Goal: Task Accomplishment & Management: Use online tool/utility

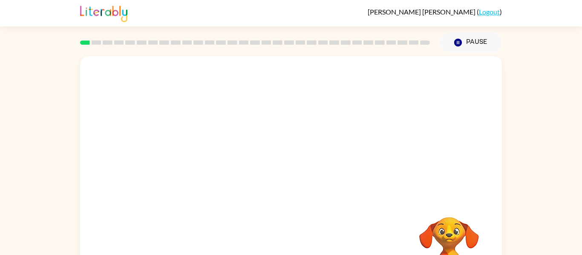
scroll to position [44, 0]
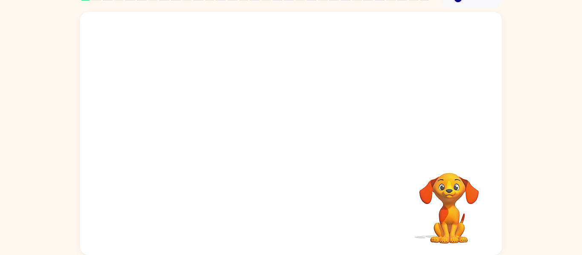
click at [268, 88] on video "Your browser must support playing .mp4 files to use Literably. Please try using…" at bounding box center [291, 83] width 422 height 143
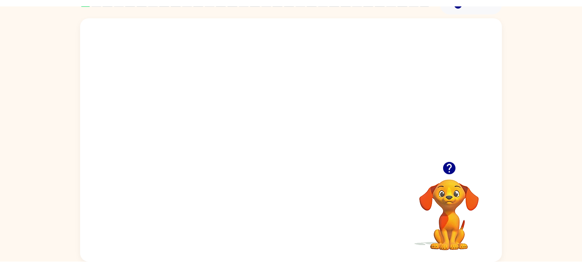
scroll to position [41, 0]
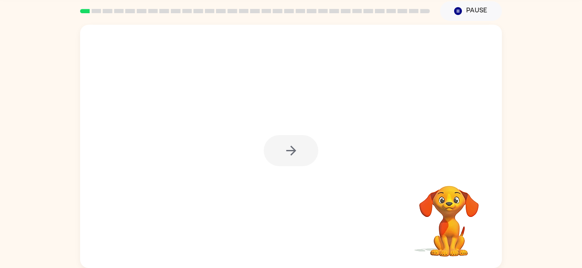
click at [300, 144] on div at bounding box center [291, 150] width 55 height 31
click at [296, 149] on icon "button" at bounding box center [291, 150] width 15 height 15
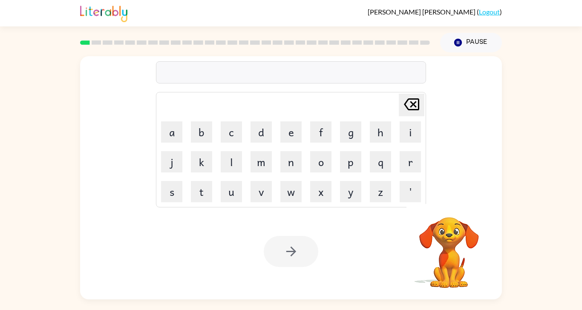
scroll to position [19, 0]
click at [198, 129] on button "b" at bounding box center [201, 131] width 21 height 21
click at [326, 154] on button "o" at bounding box center [320, 161] width 21 height 21
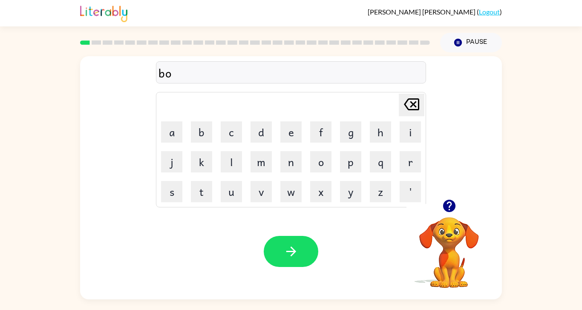
click at [413, 162] on button "r" at bounding box center [410, 161] width 21 height 21
click at [260, 129] on button "d" at bounding box center [261, 131] width 21 height 21
click at [289, 132] on button "e" at bounding box center [290, 131] width 21 height 21
click at [411, 164] on button "r" at bounding box center [410, 161] width 21 height 21
click at [300, 250] on button "button" at bounding box center [291, 251] width 55 height 31
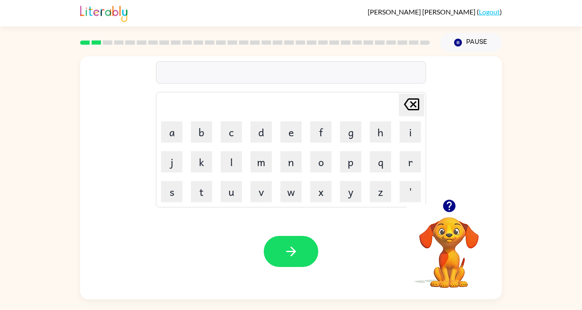
click at [234, 123] on button "c" at bounding box center [231, 131] width 21 height 21
click at [320, 158] on button "o" at bounding box center [320, 161] width 21 height 21
click at [233, 183] on button "u" at bounding box center [231, 191] width 21 height 21
click at [291, 155] on button "n" at bounding box center [290, 161] width 21 height 21
click at [199, 192] on button "t" at bounding box center [201, 191] width 21 height 21
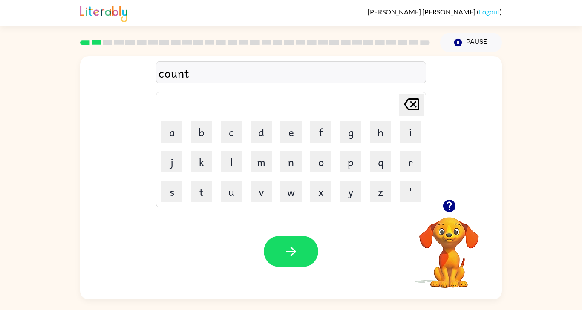
click at [294, 255] on icon "button" at bounding box center [291, 251] width 15 height 15
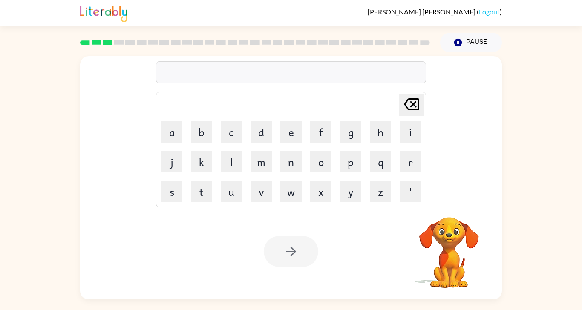
click at [236, 156] on button "l" at bounding box center [231, 161] width 21 height 21
click at [321, 162] on button "o" at bounding box center [320, 161] width 21 height 21
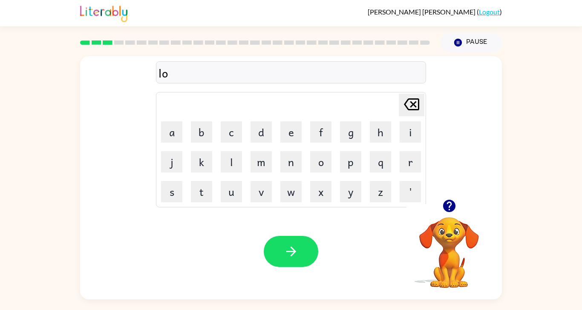
click at [232, 126] on button "c" at bounding box center [231, 131] width 21 height 21
click at [174, 127] on button "a" at bounding box center [171, 131] width 21 height 21
click at [202, 190] on button "t" at bounding box center [201, 191] width 21 height 21
click at [291, 126] on button "e" at bounding box center [290, 131] width 21 height 21
click at [293, 255] on icon "button" at bounding box center [291, 252] width 10 height 10
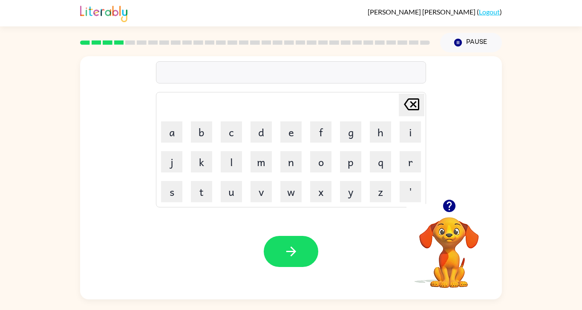
click at [201, 185] on button "t" at bounding box center [201, 191] width 21 height 21
click at [289, 195] on button "w" at bounding box center [290, 191] width 21 height 21
click at [409, 133] on button "i" at bounding box center [410, 131] width 21 height 21
click at [289, 156] on button "n" at bounding box center [290, 161] width 21 height 21
click at [283, 255] on button "button" at bounding box center [291, 251] width 55 height 31
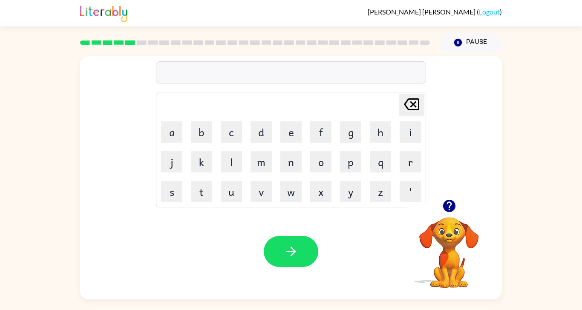
click at [295, 157] on button "n" at bounding box center [290, 161] width 21 height 21
click at [169, 127] on button "a" at bounding box center [171, 131] width 21 height 21
click at [405, 160] on button "r" at bounding box center [410, 161] width 21 height 21
click at [321, 159] on button "o" at bounding box center [320, 161] width 21 height 21
click at [292, 188] on button "w" at bounding box center [290, 191] width 21 height 21
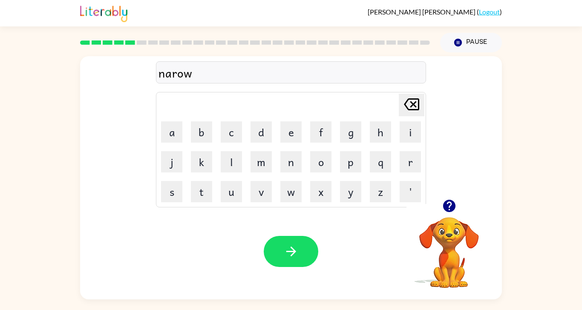
click at [295, 189] on button "w" at bounding box center [290, 191] width 21 height 21
click at [415, 99] on icon at bounding box center [411, 104] width 15 height 12
click at [229, 156] on button "l" at bounding box center [231, 161] width 21 height 21
click at [352, 191] on button "y" at bounding box center [350, 191] width 21 height 21
click at [308, 255] on button "button" at bounding box center [291, 251] width 55 height 31
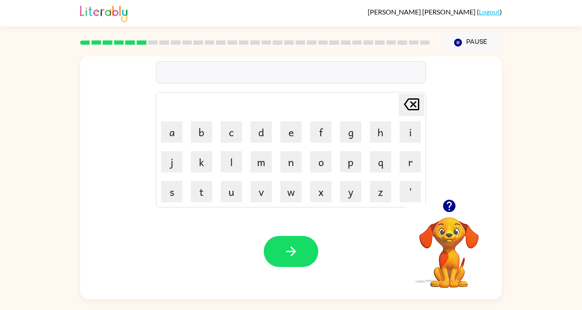
click at [199, 127] on button "b" at bounding box center [201, 131] width 21 height 21
click at [295, 125] on button "e" at bounding box center [290, 131] width 21 height 21
click at [376, 128] on button "h" at bounding box center [380, 131] width 21 height 21
click at [401, 101] on button "Delete Delete last character input" at bounding box center [412, 105] width 26 height 23
click at [415, 99] on icon at bounding box center [411, 104] width 15 height 12
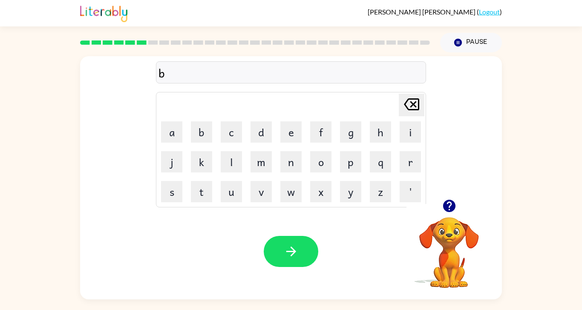
click at [283, 127] on button "e" at bounding box center [290, 131] width 21 height 21
click at [375, 129] on button "h" at bounding box center [380, 131] width 21 height 21
click at [411, 128] on button "i" at bounding box center [410, 131] width 21 height 21
click at [289, 157] on button "n" at bounding box center [290, 161] width 21 height 21
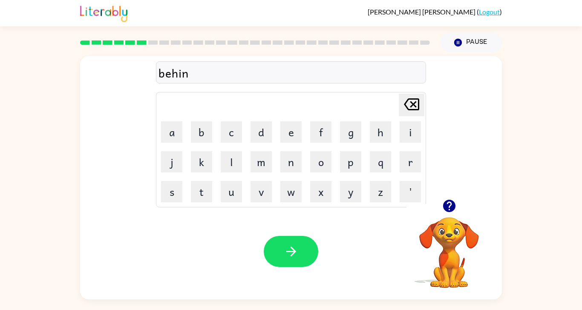
click at [263, 127] on button "d" at bounding box center [261, 131] width 21 height 21
click at [288, 255] on icon "button" at bounding box center [291, 252] width 10 height 10
click at [200, 186] on button "t" at bounding box center [201, 191] width 21 height 21
click at [410, 159] on button "r" at bounding box center [410, 161] width 21 height 21
click at [410, 127] on button "i" at bounding box center [410, 131] width 21 height 21
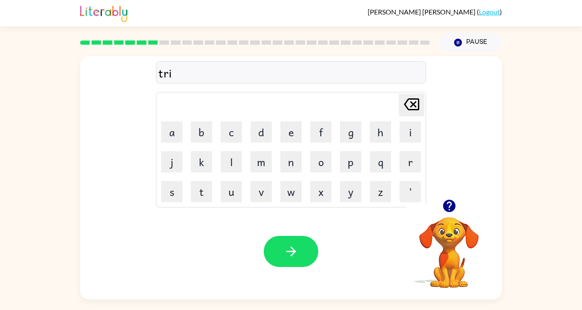
click at [197, 155] on button "k" at bounding box center [201, 161] width 21 height 21
click at [226, 157] on button "l" at bounding box center [231, 161] width 21 height 21
click at [288, 121] on button "e" at bounding box center [290, 131] width 21 height 21
click at [282, 245] on button "button" at bounding box center [291, 251] width 55 height 31
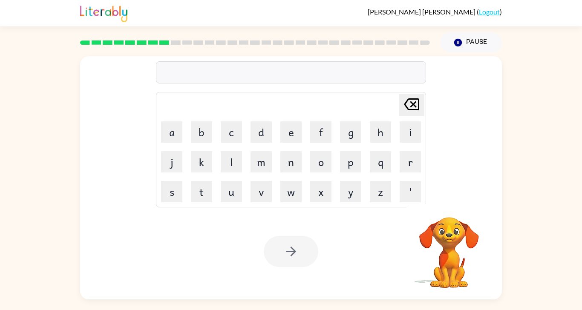
click at [257, 163] on button "m" at bounding box center [261, 161] width 21 height 21
click at [409, 127] on button "i" at bounding box center [410, 131] width 21 height 21
click at [411, 156] on button "r" at bounding box center [410, 161] width 21 height 21
click at [169, 127] on button "a" at bounding box center [171, 131] width 21 height 21
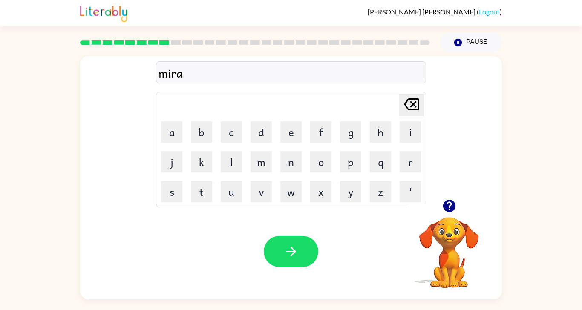
click at [229, 130] on button "c" at bounding box center [231, 131] width 21 height 21
click at [234, 153] on button "l" at bounding box center [231, 161] width 21 height 21
click at [288, 127] on button "e" at bounding box center [290, 131] width 21 height 21
click at [288, 249] on button "button" at bounding box center [291, 251] width 55 height 31
click at [290, 154] on button "n" at bounding box center [290, 161] width 21 height 21
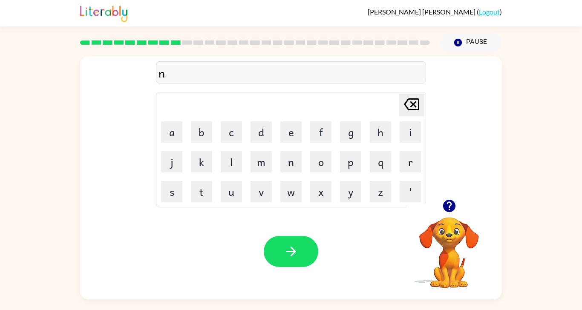
click at [406, 132] on button "i" at bounding box center [410, 131] width 21 height 21
click at [262, 158] on button "m" at bounding box center [261, 161] width 21 height 21
click at [208, 126] on button "b" at bounding box center [201, 131] width 21 height 21
click at [225, 155] on button "l" at bounding box center [231, 161] width 21 height 21
click at [285, 123] on button "e" at bounding box center [290, 131] width 21 height 21
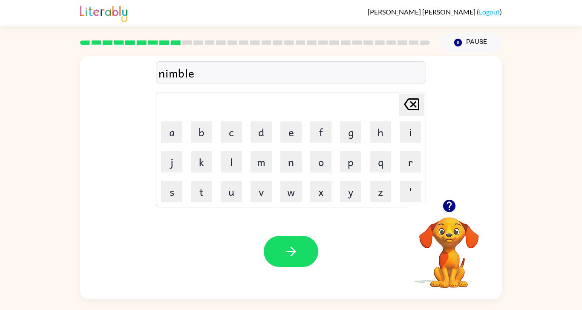
click at [293, 255] on icon "button" at bounding box center [291, 252] width 10 height 10
click at [230, 185] on button "u" at bounding box center [231, 191] width 21 height 21
click at [291, 158] on button "n" at bounding box center [290, 161] width 21 height 21
click at [321, 129] on button "f" at bounding box center [320, 131] width 21 height 21
click at [322, 159] on button "o" at bounding box center [320, 161] width 21 height 21
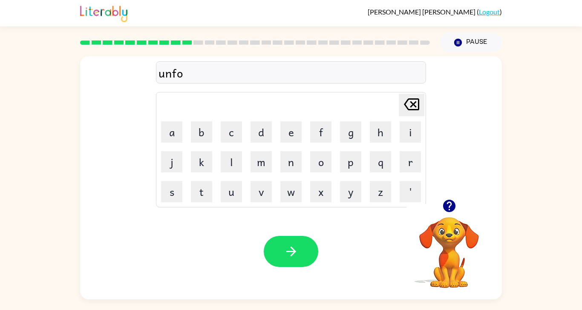
scroll to position [15, 0]
click at [229, 161] on button "l" at bounding box center [231, 161] width 21 height 21
click at [263, 136] on button "d" at bounding box center [261, 131] width 21 height 21
click at [302, 255] on button "button" at bounding box center [291, 251] width 55 height 31
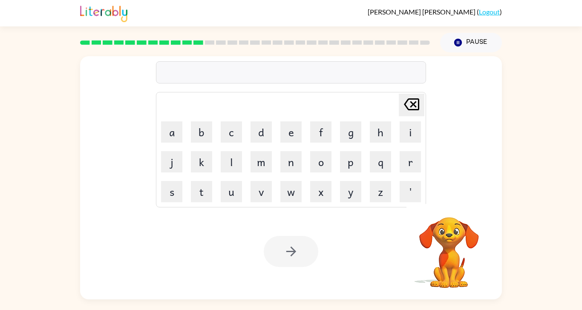
click at [264, 192] on button "v" at bounding box center [261, 191] width 21 height 21
click at [321, 163] on button "o" at bounding box center [320, 161] width 21 height 21
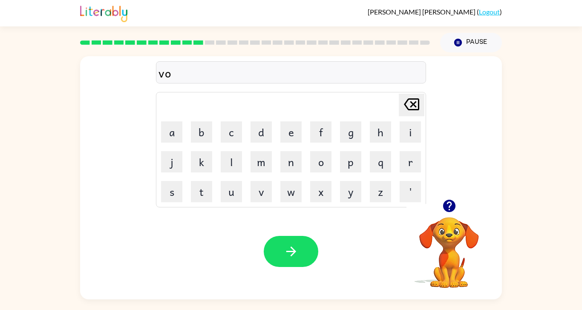
click at [200, 194] on button "t" at bounding box center [201, 191] width 21 height 21
click at [293, 136] on button "e" at bounding box center [290, 131] width 21 height 21
click at [294, 255] on icon "button" at bounding box center [291, 252] width 10 height 10
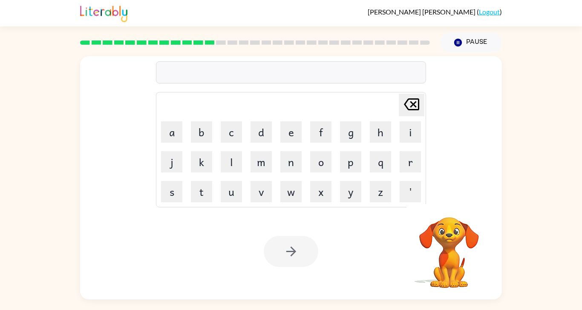
click at [196, 134] on button "b" at bounding box center [201, 131] width 21 height 21
click at [290, 132] on button "e" at bounding box center [290, 131] width 21 height 21
click at [258, 134] on button "d" at bounding box center [261, 131] width 21 height 21
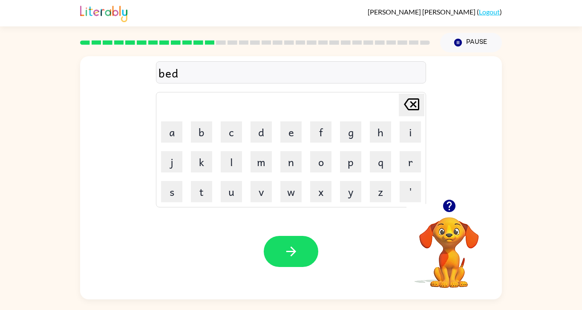
click at [210, 197] on button "t" at bounding box center [201, 191] width 21 height 21
click at [406, 129] on button "i" at bounding box center [410, 131] width 21 height 21
click at [262, 166] on button "m" at bounding box center [261, 161] width 21 height 21
click at [289, 129] on button "e" at bounding box center [290, 131] width 21 height 21
click at [298, 255] on icon "button" at bounding box center [291, 251] width 15 height 15
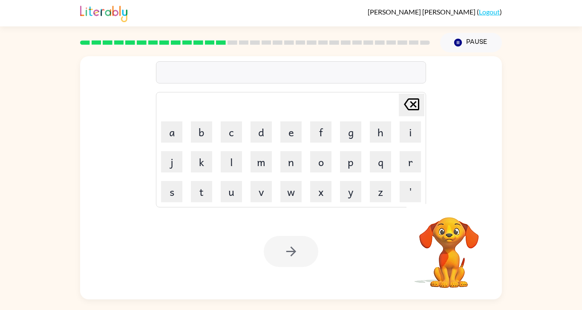
click at [321, 129] on button "f" at bounding box center [320, 131] width 21 height 21
click at [408, 132] on button "i" at bounding box center [410, 131] width 21 height 21
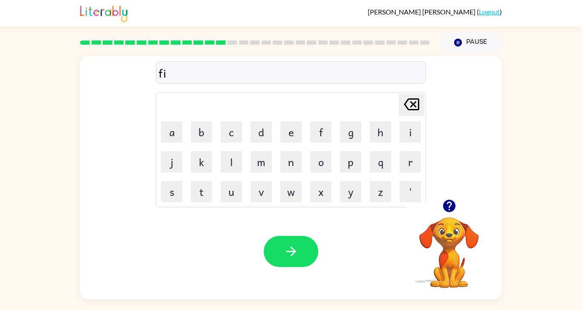
click at [206, 190] on button "t" at bounding box center [201, 191] width 21 height 21
click at [292, 161] on button "n" at bounding box center [290, 161] width 21 height 21
click at [291, 133] on button "e" at bounding box center [290, 131] width 21 height 21
click at [168, 195] on button "s" at bounding box center [171, 191] width 21 height 21
click at [173, 191] on button "s" at bounding box center [171, 191] width 21 height 21
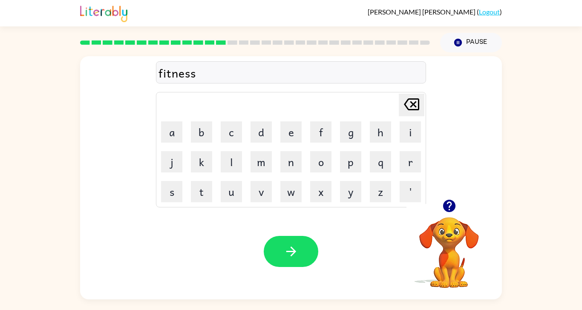
click at [295, 255] on icon "button" at bounding box center [291, 252] width 10 height 10
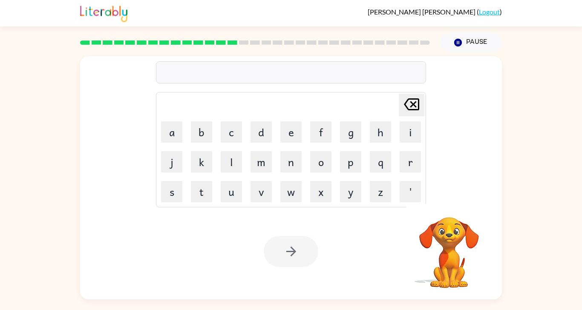
click at [264, 128] on button "d" at bounding box center [261, 131] width 21 height 21
click at [291, 136] on button "e" at bounding box center [290, 131] width 21 height 21
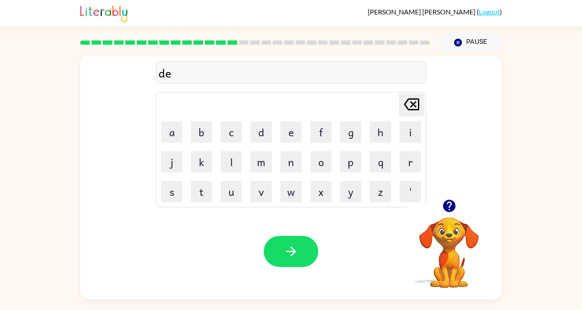
click at [235, 163] on button "l" at bounding box center [231, 161] width 21 height 21
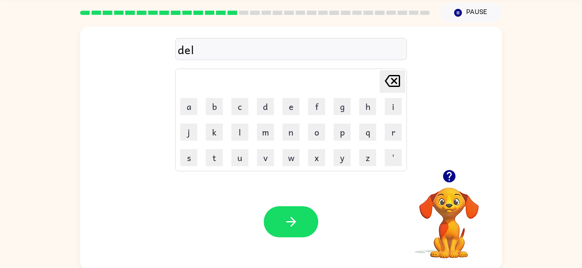
click at [188, 104] on button "a" at bounding box center [188, 106] width 17 height 17
click at [341, 159] on button "y" at bounding box center [342, 157] width 17 height 17
click at [292, 234] on button "button" at bounding box center [291, 221] width 55 height 31
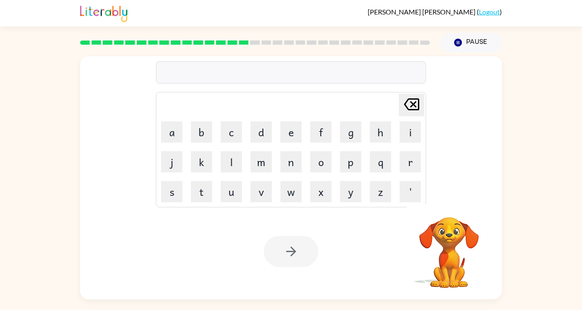
scroll to position [32, 0]
click at [384, 204] on div "Your browser must support playing .mp4 files to use Literably. Please try using…" at bounding box center [291, 252] width 422 height 96
click at [205, 181] on button "t" at bounding box center [201, 191] width 21 height 21
click at [292, 121] on button "e" at bounding box center [290, 131] width 21 height 21
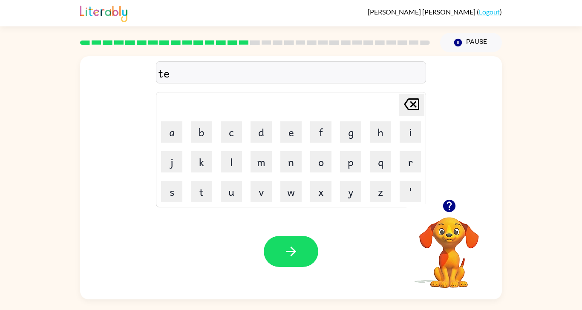
click at [412, 151] on button "r" at bounding box center [410, 161] width 21 height 21
click at [264, 151] on button "m" at bounding box center [261, 161] width 21 height 21
click at [287, 255] on button "button" at bounding box center [291, 251] width 55 height 31
click at [174, 181] on button "s" at bounding box center [171, 191] width 21 height 21
click at [292, 121] on button "e" at bounding box center [290, 131] width 21 height 21
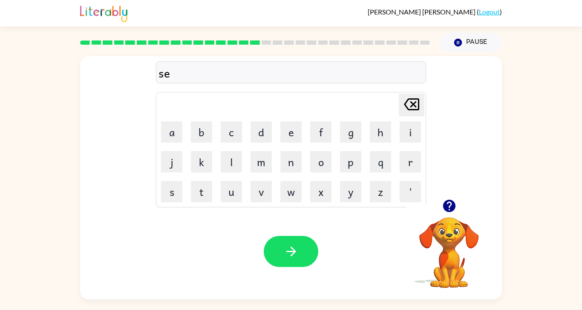
click at [205, 181] on button "t" at bounding box center [201, 191] width 21 height 21
click at [297, 244] on icon "button" at bounding box center [291, 251] width 15 height 15
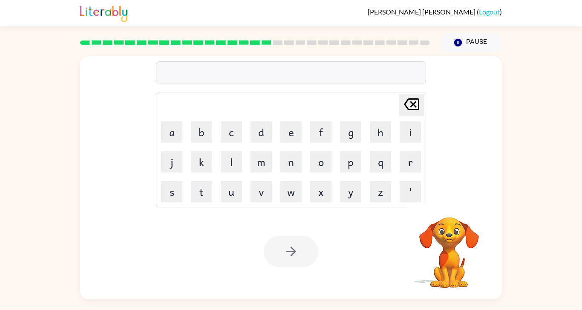
click at [201, 121] on button "b" at bounding box center [201, 131] width 21 height 21
click at [452, 200] on icon "button" at bounding box center [449, 206] width 12 height 12
click at [411, 151] on button "r" at bounding box center [410, 161] width 21 height 21
click at [411, 121] on button "i" at bounding box center [410, 131] width 21 height 21
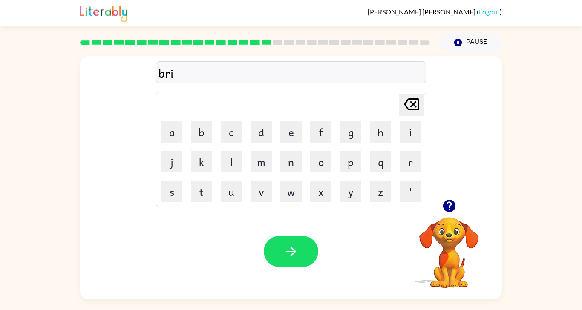
click at [253, 151] on button "m" at bounding box center [261, 161] width 21 height 21
click at [405, 121] on button "i" at bounding box center [410, 131] width 21 height 21
click at [228, 181] on button "u" at bounding box center [231, 191] width 21 height 21
click at [412, 94] on icon "Delete Delete last character input" at bounding box center [412, 104] width 20 height 20
click at [290, 151] on button "n" at bounding box center [290, 161] width 21 height 21
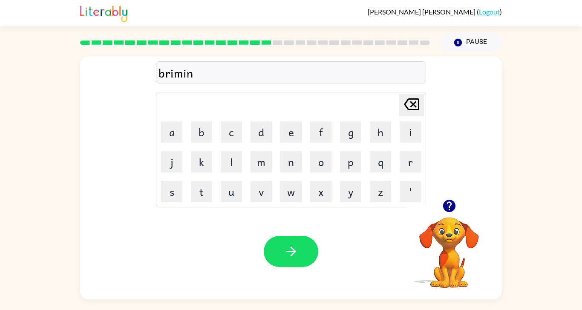
click at [350, 121] on button "g" at bounding box center [350, 131] width 21 height 21
click at [292, 244] on icon "button" at bounding box center [291, 251] width 15 height 15
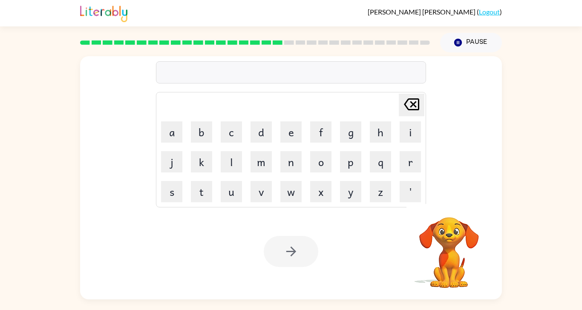
click at [350, 151] on button "p" at bounding box center [350, 161] width 21 height 21
click at [231, 151] on button "l" at bounding box center [231, 161] width 21 height 21
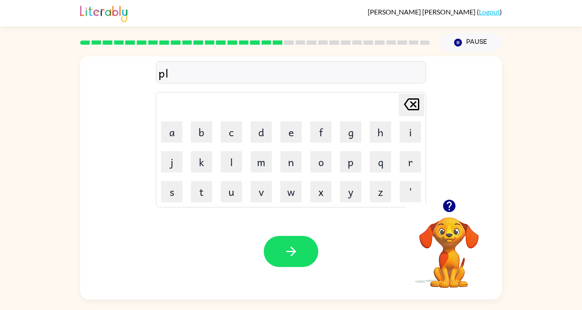
click at [169, 121] on button "a" at bounding box center [171, 131] width 21 height 21
click at [171, 181] on button "s" at bounding box center [171, 191] width 21 height 21
click at [198, 181] on button "t" at bounding box center [201, 191] width 21 height 21
click at [408, 121] on button "i" at bounding box center [410, 131] width 21 height 21
click at [235, 121] on button "c" at bounding box center [231, 131] width 21 height 21
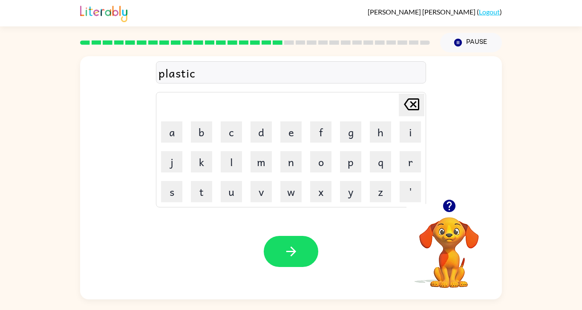
click at [296, 249] on icon "button" at bounding box center [291, 251] width 15 height 15
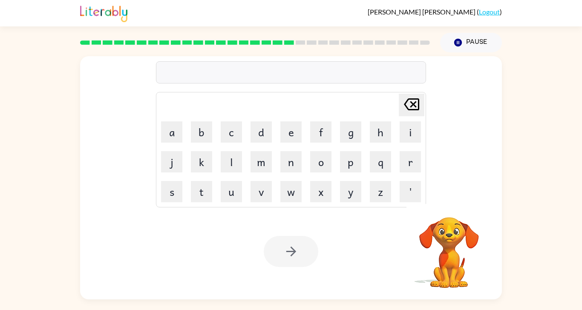
click at [266, 121] on button "d" at bounding box center [261, 131] width 21 height 21
click at [412, 121] on button "i" at bounding box center [410, 131] width 21 height 21
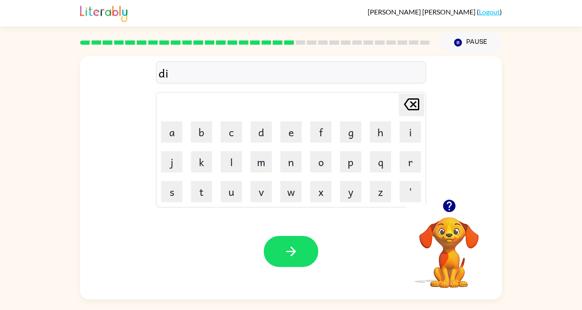
click at [175, 181] on button "s" at bounding box center [171, 191] width 21 height 21
click at [348, 151] on button "p" at bounding box center [350, 161] width 21 height 21
click at [231, 151] on button "l" at bounding box center [231, 161] width 21 height 21
click at [174, 121] on button "a" at bounding box center [171, 131] width 21 height 21
click at [351, 181] on button "y" at bounding box center [350, 191] width 21 height 21
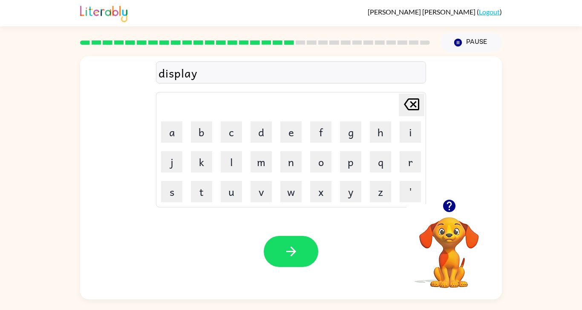
click at [295, 252] on icon "button" at bounding box center [291, 251] width 15 height 15
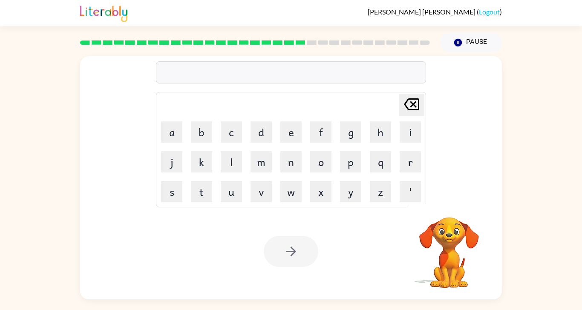
scroll to position [42, 0]
click at [271, 121] on button "d" at bounding box center [261, 131] width 21 height 21
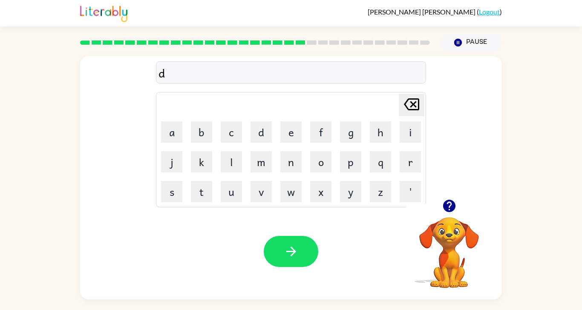
click at [230, 181] on button "u" at bounding box center [231, 191] width 21 height 21
click at [170, 181] on button "s" at bounding box center [171, 191] width 21 height 21
click at [198, 181] on button "t" at bounding box center [201, 191] width 21 height 21
click at [288, 121] on button "e" at bounding box center [290, 131] width 21 height 21
click at [263, 121] on button "d" at bounding box center [261, 131] width 21 height 21
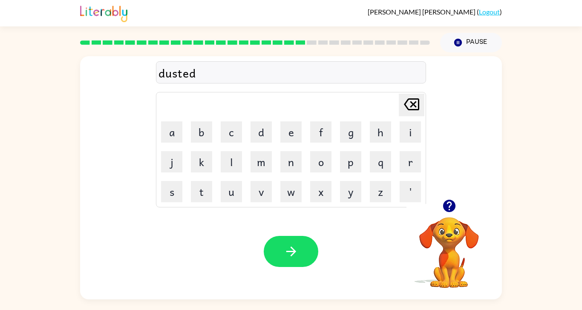
click at [286, 244] on icon "button" at bounding box center [291, 251] width 15 height 15
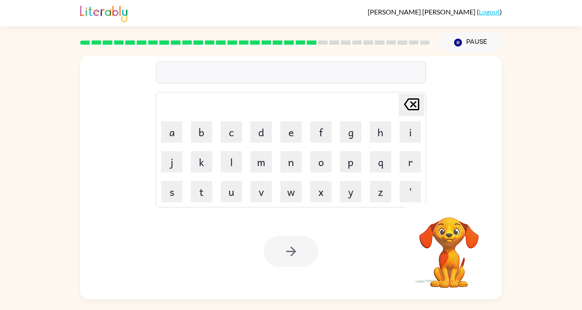
click at [168, 181] on button "s" at bounding box center [171, 191] width 21 height 21
click at [293, 121] on button "e" at bounding box center [290, 131] width 21 height 21
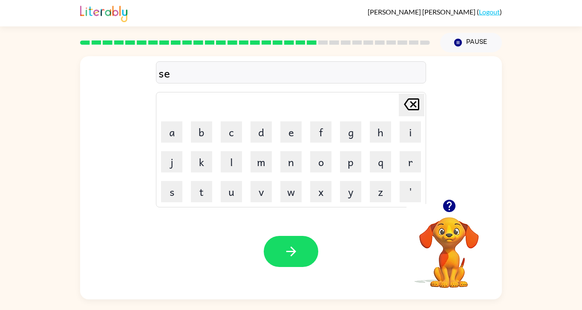
click at [292, 151] on button "n" at bounding box center [290, 161] width 21 height 21
click at [206, 181] on button "t" at bounding box center [201, 191] width 21 height 21
click at [292, 121] on button "e" at bounding box center [290, 131] width 21 height 21
click at [347, 151] on button "p" at bounding box center [350, 161] width 21 height 21
click at [290, 121] on button "e" at bounding box center [290, 131] width 21 height 21
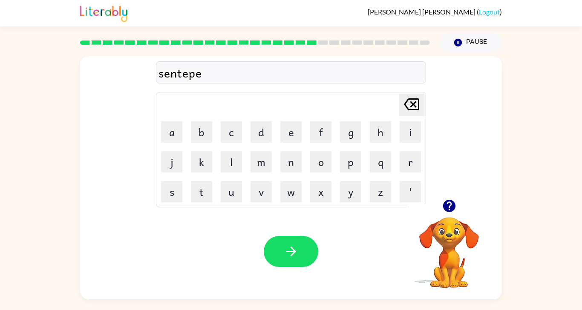
click at [291, 121] on button "e" at bounding box center [290, 131] width 21 height 21
click at [261, 121] on button "d" at bounding box center [261, 131] width 21 height 21
click at [294, 243] on button "button" at bounding box center [291, 251] width 55 height 31
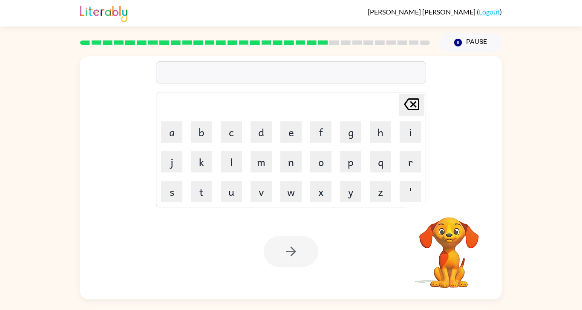
click at [409, 151] on button "r" at bounding box center [410, 161] width 21 height 21
click at [172, 121] on button "a" at bounding box center [171, 131] width 21 height 21
click at [419, 121] on button "i" at bounding box center [410, 131] width 21 height 21
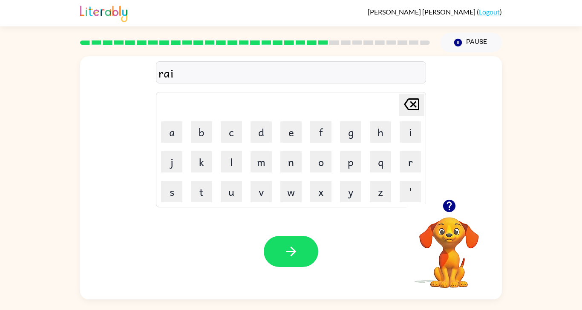
click at [291, 151] on button "n" at bounding box center [290, 161] width 21 height 21
click at [233, 121] on button "c" at bounding box center [231, 131] width 21 height 21
click at [174, 121] on button "a" at bounding box center [171, 131] width 21 height 21
click at [414, 94] on icon "Delete Delete last character input" at bounding box center [412, 104] width 20 height 20
click at [318, 151] on button "o" at bounding box center [320, 161] width 21 height 21
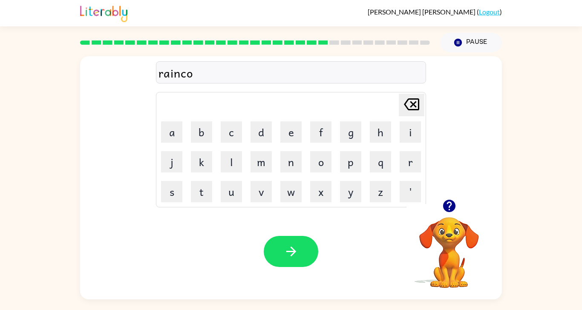
click at [173, 121] on button "a" at bounding box center [171, 131] width 21 height 21
click at [198, 181] on button "t" at bounding box center [201, 191] width 21 height 21
click at [306, 237] on button "button" at bounding box center [291, 251] width 55 height 31
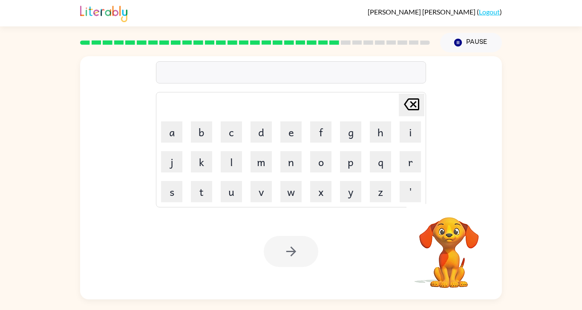
click at [263, 151] on button "m" at bounding box center [261, 161] width 21 height 21
click at [174, 121] on button "a" at bounding box center [171, 131] width 21 height 21
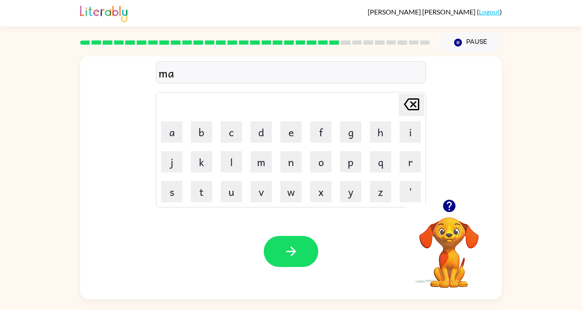
click at [414, 151] on button "r" at bounding box center [410, 161] width 21 height 21
click at [197, 151] on button "k" at bounding box center [201, 161] width 21 height 21
click at [290, 121] on button "e" at bounding box center [290, 131] width 21 height 21
click at [416, 151] on button "r" at bounding box center [410, 161] width 21 height 21
click at [287, 244] on icon "button" at bounding box center [291, 251] width 15 height 15
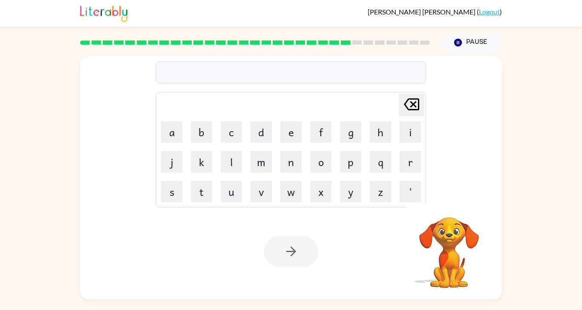
scroll to position [41, 0]
click at [171, 121] on button "a" at bounding box center [171, 131] width 21 height 21
click at [269, 121] on button "d" at bounding box center [261, 131] width 21 height 21
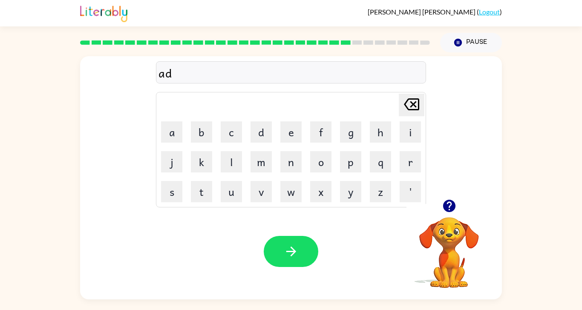
click at [263, 181] on button "v" at bounding box center [261, 191] width 21 height 21
click at [173, 121] on button "a" at bounding box center [171, 131] width 21 height 21
click at [293, 151] on button "n" at bounding box center [290, 161] width 21 height 21
click at [231, 121] on button "c" at bounding box center [231, 131] width 21 height 21
click at [414, 121] on button "i" at bounding box center [410, 131] width 21 height 21
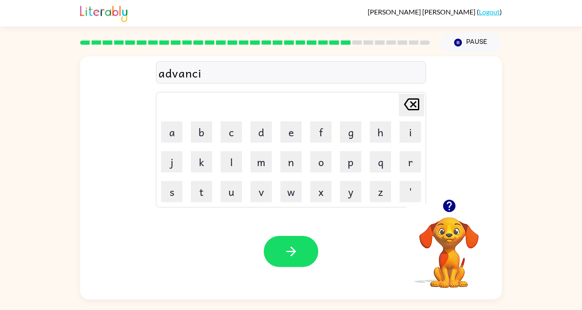
click at [290, 151] on button "n" at bounding box center [290, 161] width 21 height 21
click at [350, 121] on button "g" at bounding box center [350, 131] width 21 height 21
click at [290, 244] on icon "button" at bounding box center [291, 251] width 15 height 15
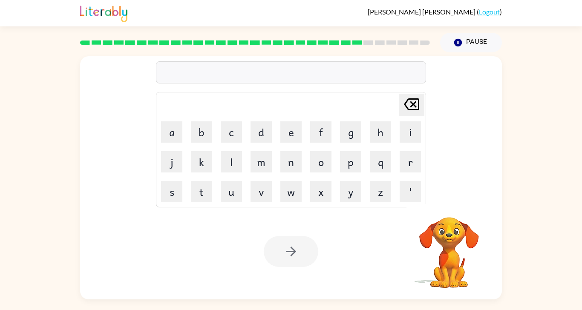
click at [358, 121] on button "g" at bounding box center [350, 131] width 21 height 21
click at [327, 151] on button "o" at bounding box center [320, 161] width 21 height 21
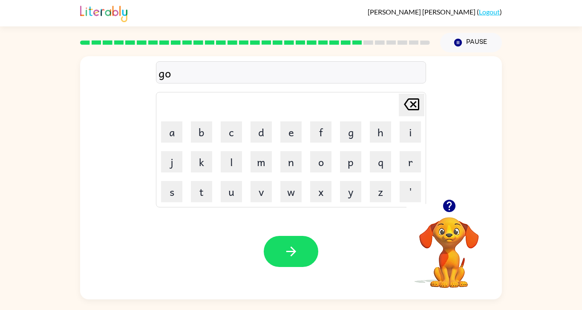
click at [207, 121] on button "b" at bounding box center [201, 131] width 21 height 21
click at [230, 151] on button "l" at bounding box center [231, 161] width 21 height 21
click at [408, 121] on button "i" at bounding box center [410, 131] width 21 height 21
click at [292, 151] on button "n" at bounding box center [290, 161] width 21 height 21
click at [306, 240] on button "button" at bounding box center [291, 251] width 55 height 31
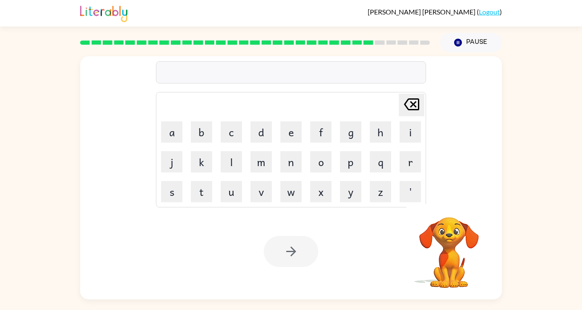
click at [350, 121] on button "g" at bounding box center [350, 131] width 21 height 21
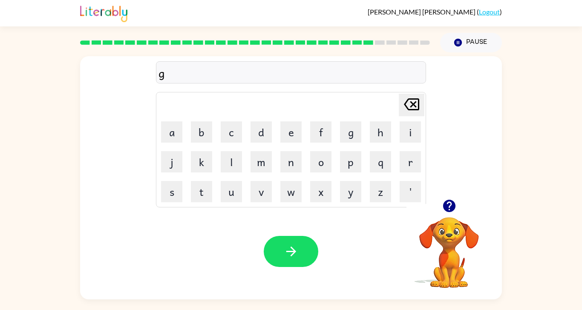
click at [319, 151] on button "o" at bounding box center [320, 161] width 21 height 21
click at [261, 181] on button "v" at bounding box center [261, 191] width 21 height 21
click at [288, 121] on button "e" at bounding box center [290, 131] width 21 height 21
click at [415, 151] on button "r" at bounding box center [410, 161] width 21 height 21
click at [263, 151] on button "m" at bounding box center [261, 161] width 21 height 21
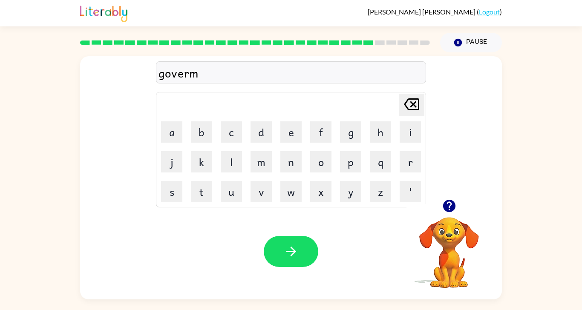
click at [292, 121] on button "e" at bounding box center [290, 131] width 21 height 21
click at [292, 151] on button "n" at bounding box center [290, 161] width 21 height 21
click at [197, 181] on button "t" at bounding box center [201, 191] width 21 height 21
click at [292, 246] on button "button" at bounding box center [291, 251] width 55 height 31
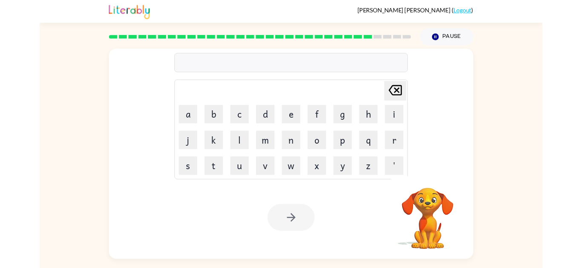
scroll to position [42, 0]
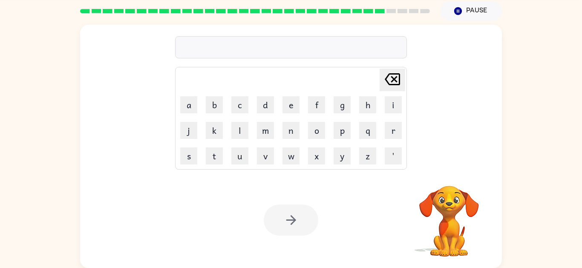
click at [186, 149] on button "s" at bounding box center [188, 155] width 17 height 17
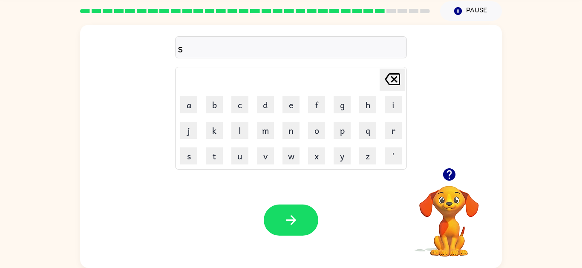
click at [213, 150] on button "t" at bounding box center [214, 155] width 17 height 17
click at [392, 72] on icon "Delete Delete last character input" at bounding box center [392, 79] width 20 height 20
click at [243, 96] on button "c" at bounding box center [239, 104] width 17 height 17
click at [370, 96] on button "h" at bounding box center [367, 104] width 17 height 17
click at [395, 122] on button "r" at bounding box center [393, 130] width 17 height 17
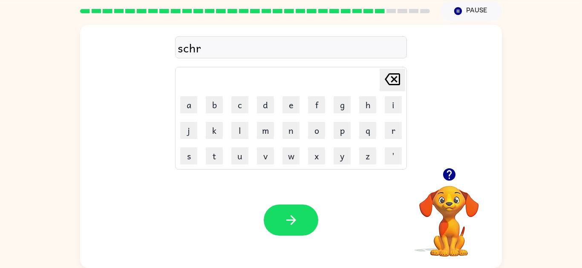
click at [183, 96] on button "a" at bounding box center [188, 104] width 17 height 17
click at [389, 96] on button "i" at bounding box center [393, 104] width 17 height 17
click at [394, 72] on icon "Delete Delete last character input" at bounding box center [392, 79] width 20 height 20
click at [390, 70] on icon "Delete Delete last character input" at bounding box center [392, 79] width 20 height 20
click at [186, 100] on button "a" at bounding box center [188, 104] width 17 height 17
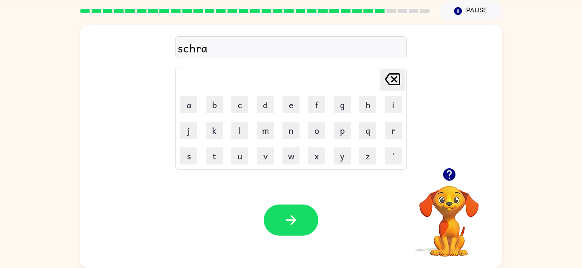
click at [393, 96] on button "i" at bounding box center [393, 104] width 17 height 17
click at [289, 122] on button "n" at bounding box center [291, 130] width 17 height 17
click at [293, 205] on button "button" at bounding box center [291, 220] width 55 height 31
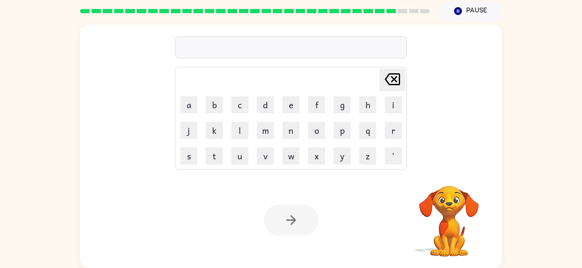
click at [190, 147] on button "s" at bounding box center [188, 155] width 17 height 17
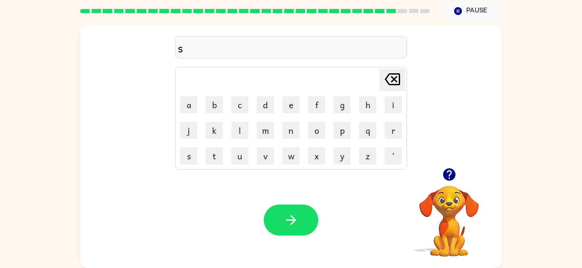
click at [374, 96] on button "h" at bounding box center [367, 104] width 17 height 17
click at [186, 97] on button "a" at bounding box center [188, 104] width 17 height 17
click at [342, 122] on button "p" at bounding box center [342, 130] width 17 height 17
click at [291, 96] on button "e" at bounding box center [291, 104] width 17 height 17
click at [288, 219] on button "button" at bounding box center [291, 220] width 55 height 31
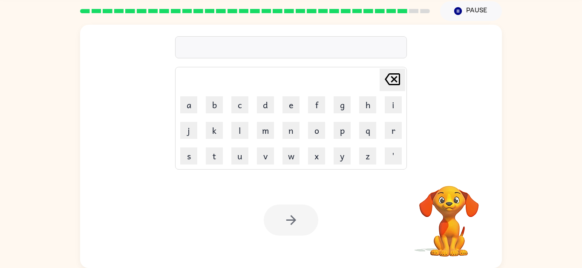
click at [298, 97] on button "e" at bounding box center [291, 104] width 17 height 17
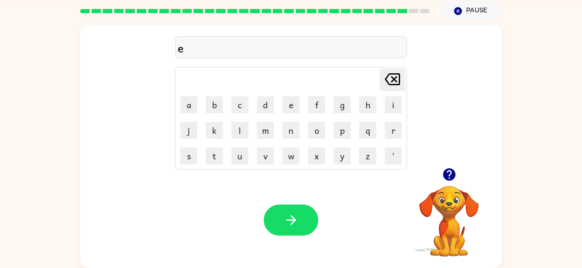
click at [314, 147] on button "x" at bounding box center [316, 155] width 17 height 17
click at [240, 96] on button "c" at bounding box center [239, 104] width 17 height 17
click at [293, 96] on button "e" at bounding box center [291, 104] width 17 height 17
click at [236, 122] on button "l" at bounding box center [239, 130] width 17 height 17
click at [240, 122] on button "l" at bounding box center [239, 130] width 17 height 17
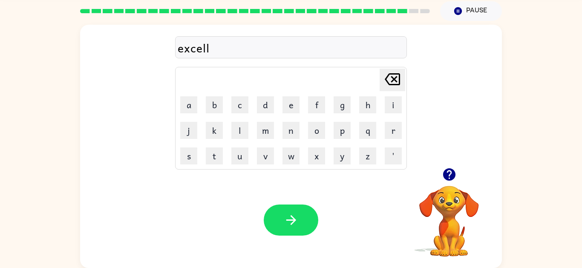
click at [292, 96] on button "e" at bounding box center [291, 104] width 17 height 17
click at [292, 122] on button "n" at bounding box center [291, 130] width 17 height 17
click at [211, 148] on button "t" at bounding box center [214, 155] width 17 height 17
click at [284, 213] on icon "button" at bounding box center [291, 220] width 15 height 15
click at [186, 122] on button "j" at bounding box center [188, 130] width 17 height 17
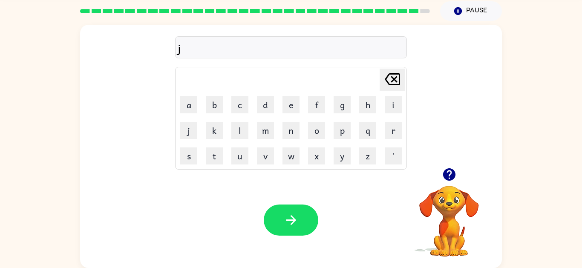
click at [188, 96] on button "a" at bounding box center [188, 104] width 17 height 17
click at [290, 147] on button "w" at bounding box center [291, 155] width 17 height 17
click at [207, 96] on button "b" at bounding box center [214, 104] width 17 height 17
click at [395, 122] on button "r" at bounding box center [393, 130] width 17 height 17
click at [194, 96] on button "a" at bounding box center [188, 104] width 17 height 17
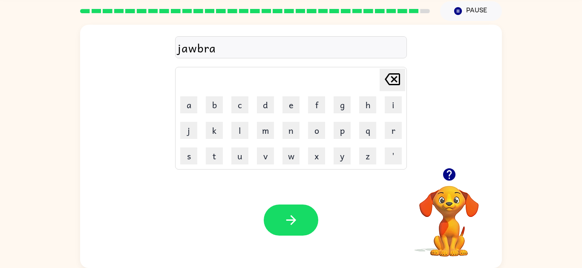
click at [214, 122] on button "k" at bounding box center [214, 130] width 17 height 17
click at [289, 96] on button "e" at bounding box center [291, 104] width 17 height 17
click at [395, 127] on button "r" at bounding box center [393, 130] width 17 height 17
click at [283, 219] on button "button" at bounding box center [291, 220] width 55 height 31
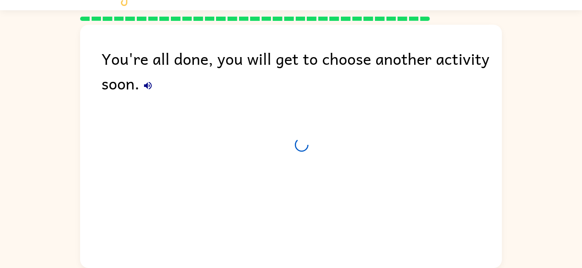
scroll to position [35, 0]
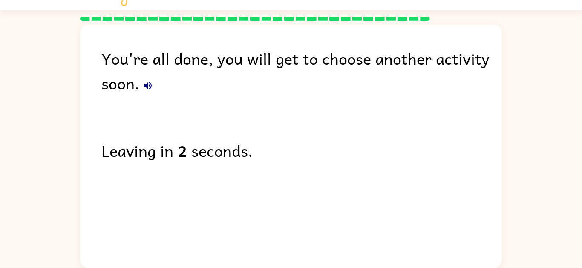
click at [145, 82] on icon "button" at bounding box center [148, 86] width 8 height 8
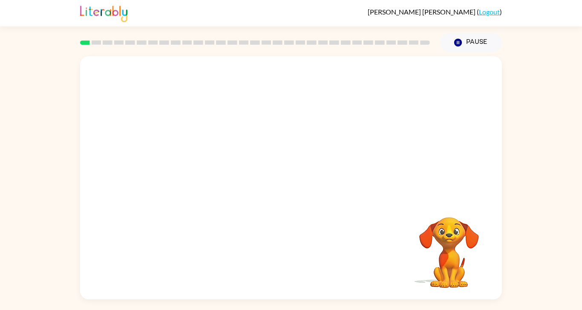
scroll to position [36, 0]
click at [178, 152] on video "Your browser must support playing .mp4 files to use Literably. Please try using…" at bounding box center [291, 127] width 422 height 143
click at [290, 169] on div at bounding box center [291, 182] width 55 height 31
click at [294, 167] on div at bounding box center [291, 182] width 55 height 31
click at [287, 168] on div at bounding box center [291, 182] width 55 height 31
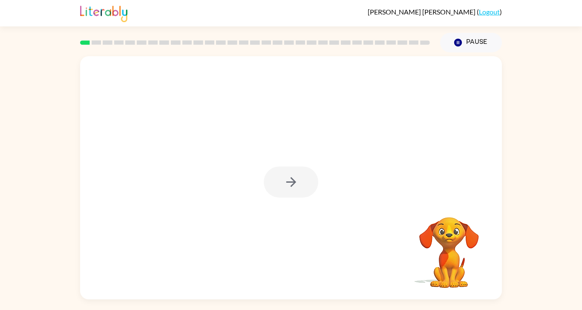
click at [287, 167] on div at bounding box center [291, 182] width 55 height 31
click at [304, 167] on div at bounding box center [291, 182] width 55 height 31
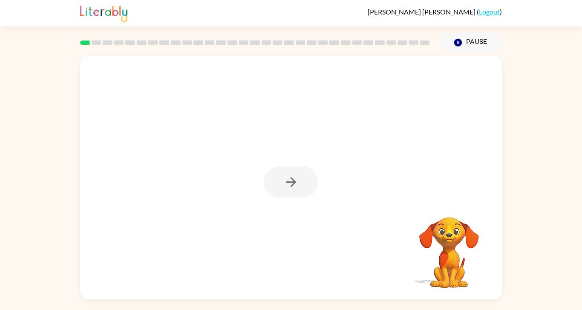
click at [306, 167] on div at bounding box center [291, 182] width 55 height 31
click at [299, 167] on div at bounding box center [291, 182] width 55 height 31
click at [277, 173] on div at bounding box center [291, 182] width 55 height 31
click at [292, 167] on div at bounding box center [291, 182] width 55 height 31
click at [293, 175] on icon "button" at bounding box center [291, 182] width 15 height 15
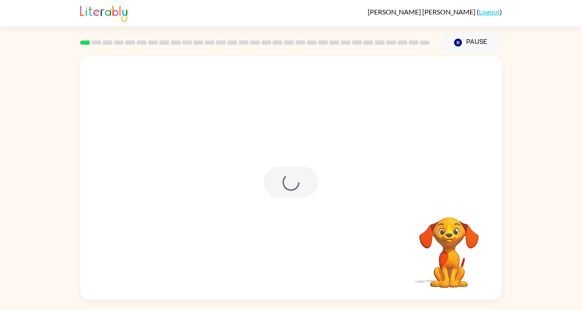
click at [302, 167] on div at bounding box center [291, 182] width 55 height 31
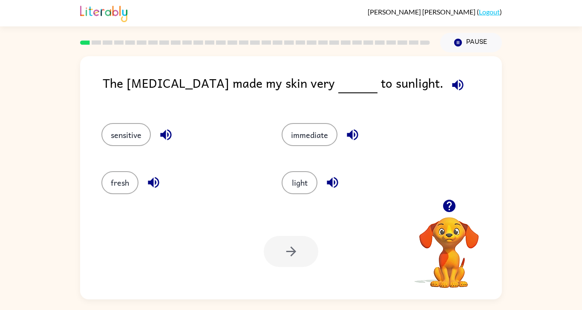
click at [128, 123] on button "sensitive" at bounding box center [125, 134] width 49 height 23
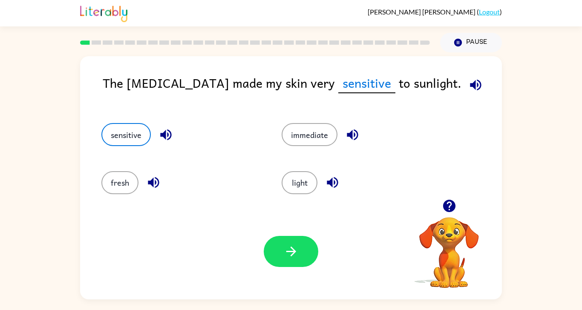
click at [287, 247] on icon "button" at bounding box center [291, 251] width 15 height 15
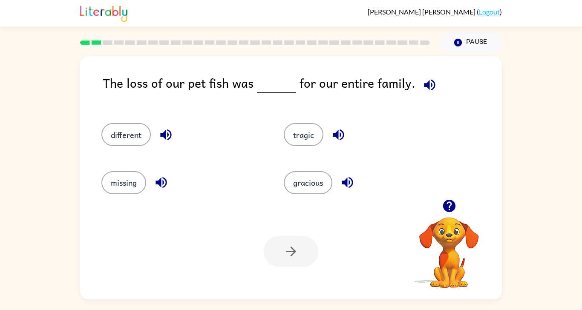
click at [307, 123] on button "tragic" at bounding box center [304, 134] width 40 height 23
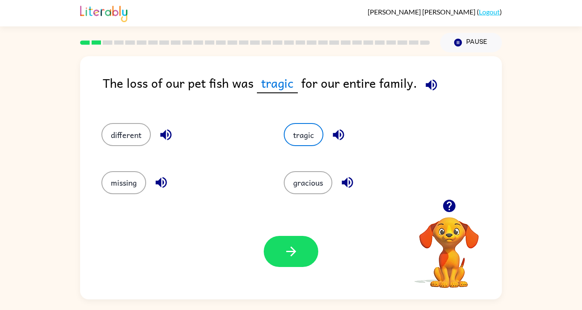
click at [299, 248] on button "button" at bounding box center [291, 251] width 55 height 31
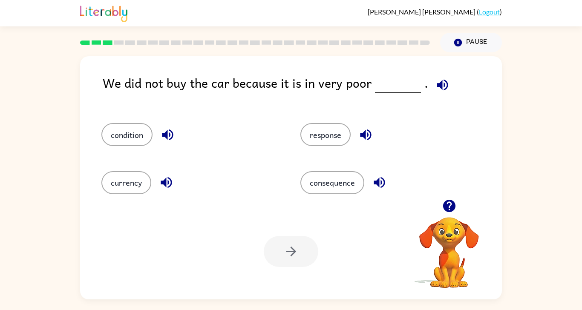
click at [131, 123] on button "condition" at bounding box center [126, 134] width 51 height 23
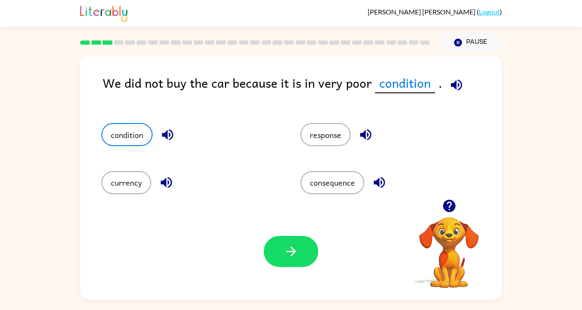
click at [289, 244] on icon "button" at bounding box center [291, 251] width 15 height 15
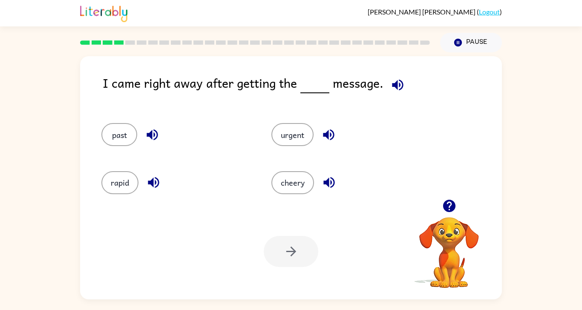
scroll to position [0, 0]
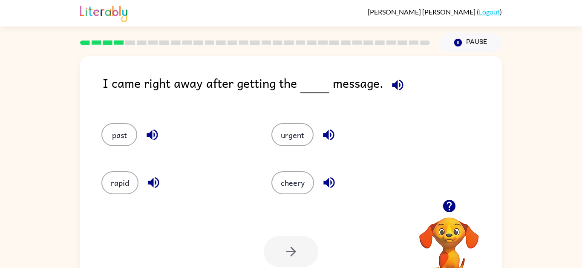
click at [293, 138] on button "urgent" at bounding box center [293, 134] width 42 height 23
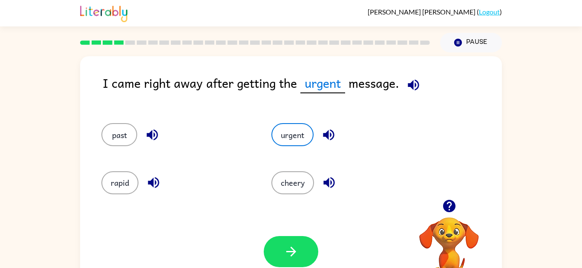
click at [298, 256] on icon "button" at bounding box center [291, 251] width 15 height 15
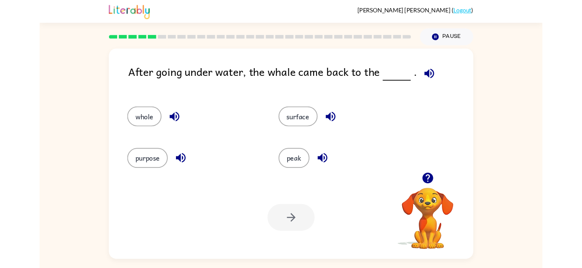
scroll to position [42, 0]
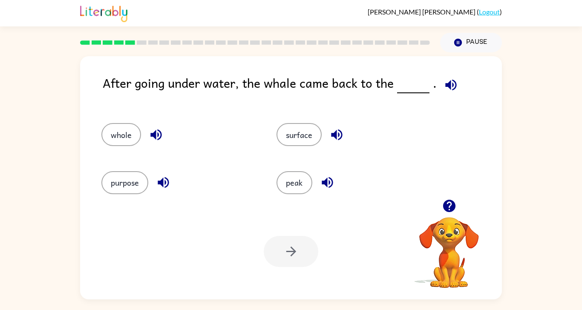
click at [302, 123] on button "surface" at bounding box center [299, 134] width 45 height 23
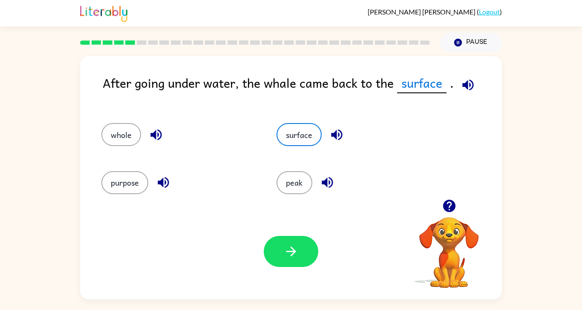
click at [295, 246] on button "button" at bounding box center [291, 251] width 55 height 31
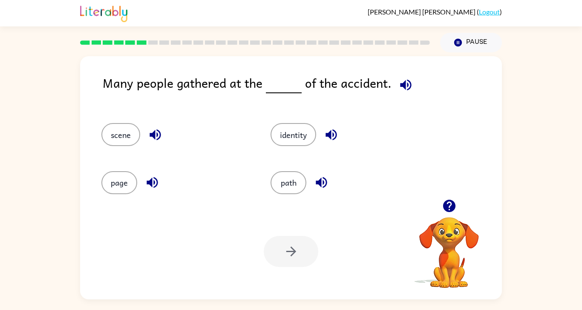
click at [119, 123] on button "scene" at bounding box center [120, 134] width 39 height 23
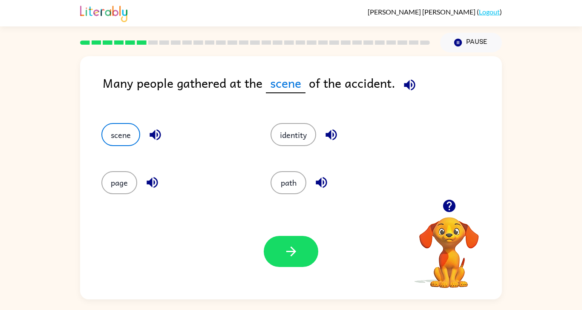
click at [275, 239] on button "button" at bounding box center [291, 251] width 55 height 31
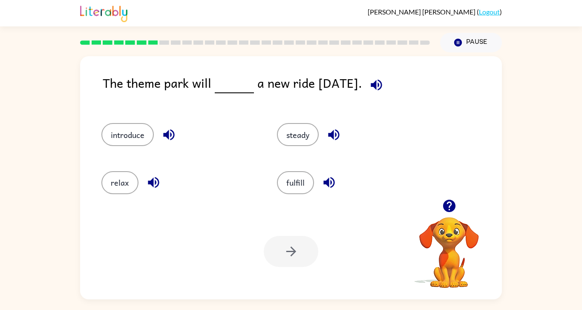
click at [122, 123] on button "introduce" at bounding box center [127, 134] width 52 height 23
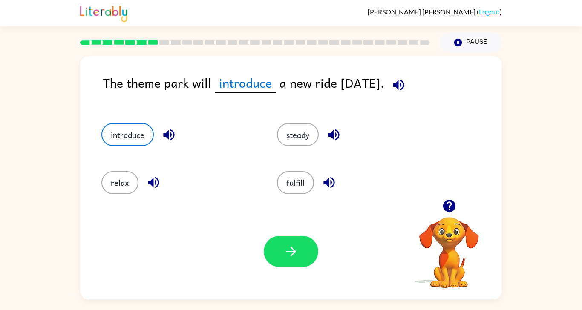
click at [281, 236] on button "button" at bounding box center [291, 251] width 55 height 31
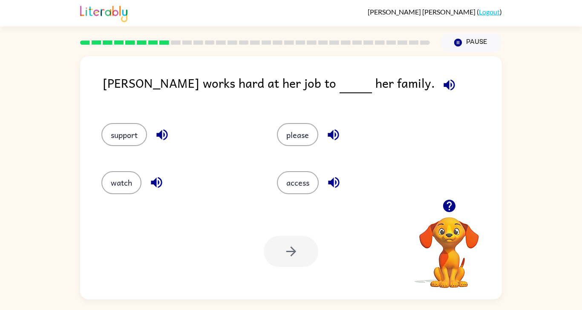
click at [130, 123] on button "support" at bounding box center [124, 134] width 46 height 23
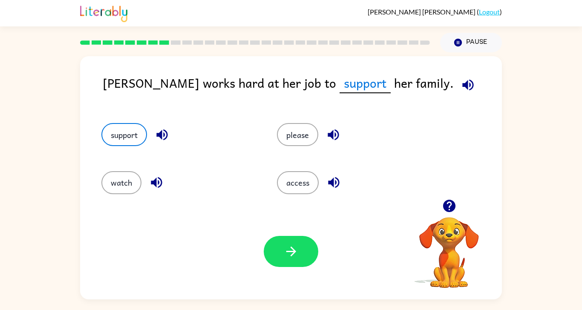
click at [305, 247] on button "button" at bounding box center [291, 251] width 55 height 31
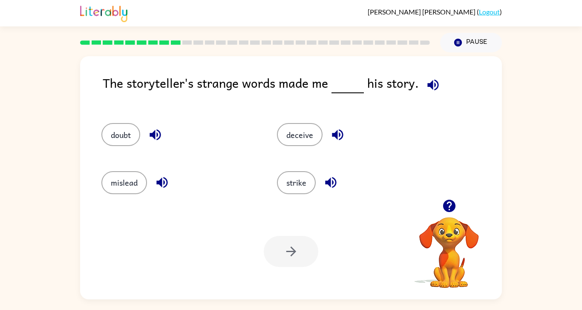
click at [119, 123] on button "doubt" at bounding box center [120, 134] width 39 height 23
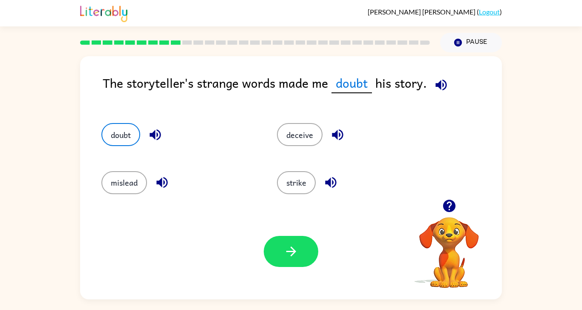
click at [273, 248] on button "button" at bounding box center [291, 251] width 55 height 31
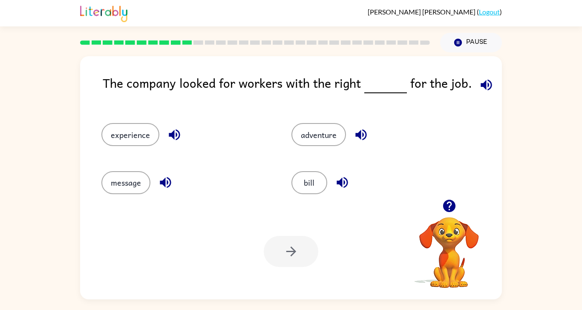
click at [136, 123] on button "experience" at bounding box center [130, 134] width 58 height 23
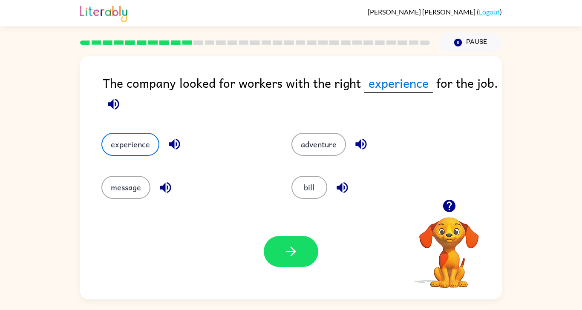
click at [298, 244] on icon "button" at bounding box center [291, 251] width 15 height 15
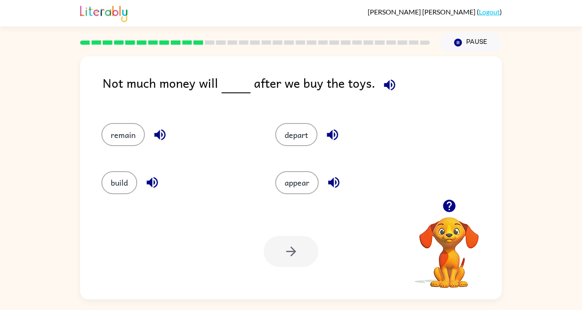
click at [294, 171] on button "appear" at bounding box center [296, 182] width 43 height 23
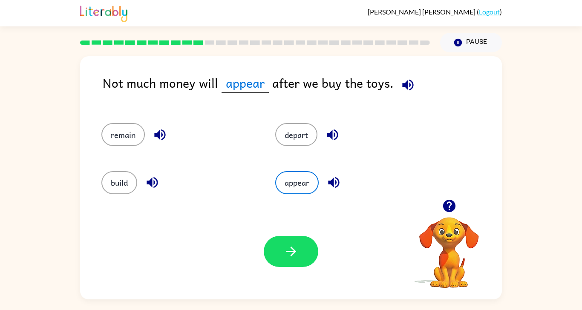
click at [299, 236] on button "button" at bounding box center [291, 251] width 55 height 31
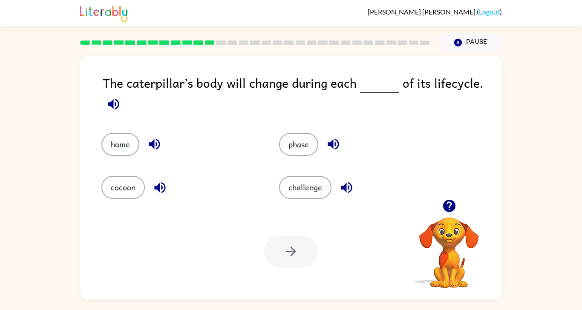
click at [298, 133] on button "phase" at bounding box center [298, 144] width 39 height 23
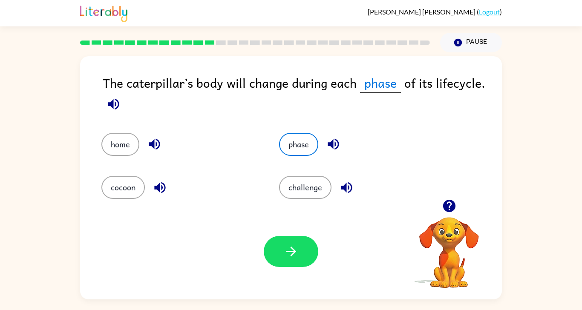
click at [293, 260] on div "Your browser must support playing .mp4 files to use Literably. Please try using…" at bounding box center [291, 252] width 422 height 96
click at [303, 240] on button "button" at bounding box center [291, 251] width 55 height 31
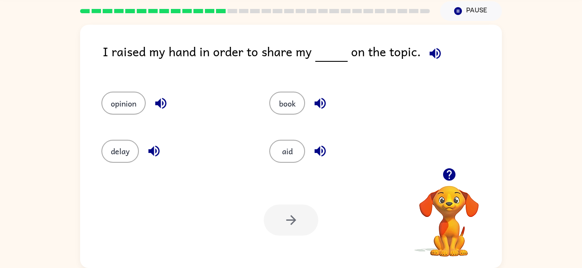
click at [121, 92] on button "opinion" at bounding box center [123, 103] width 44 height 23
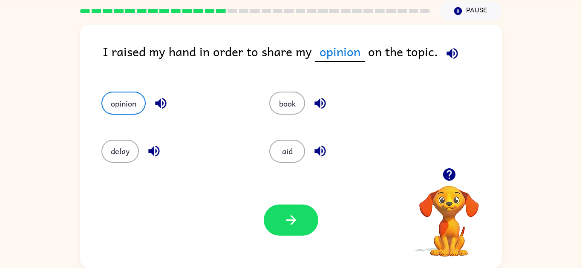
click at [295, 215] on icon "button" at bounding box center [291, 220] width 10 height 10
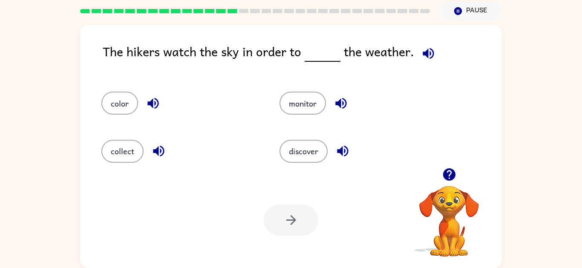
click at [311, 93] on button "monitor" at bounding box center [303, 103] width 46 height 23
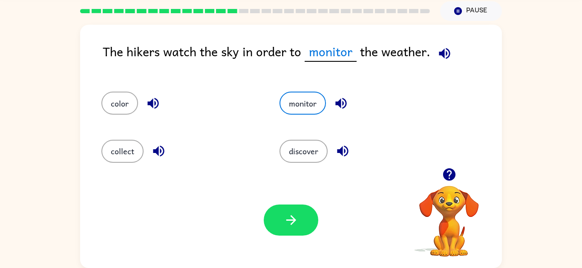
click at [292, 214] on icon "button" at bounding box center [291, 220] width 15 height 15
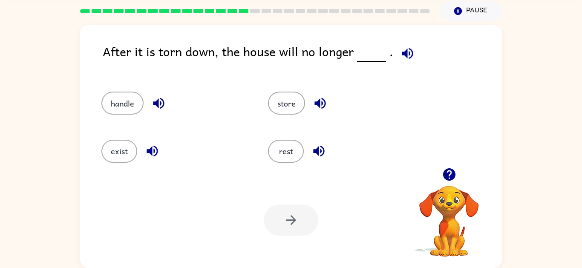
click at [103, 143] on button "exist" at bounding box center [119, 151] width 36 height 23
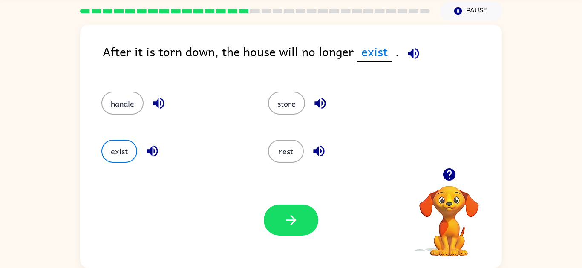
click at [295, 215] on icon "button" at bounding box center [291, 220] width 15 height 15
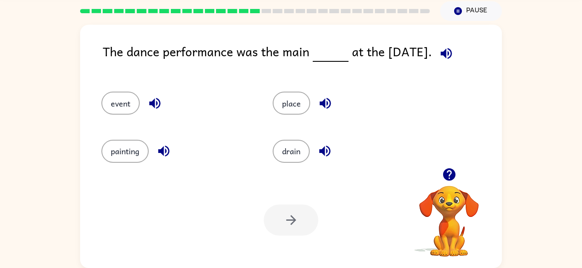
click at [114, 94] on button "event" at bounding box center [120, 103] width 38 height 23
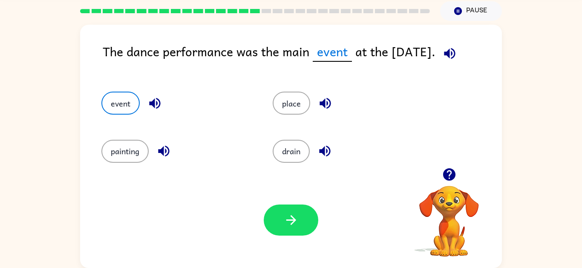
click at [296, 217] on icon "button" at bounding box center [291, 220] width 15 height 15
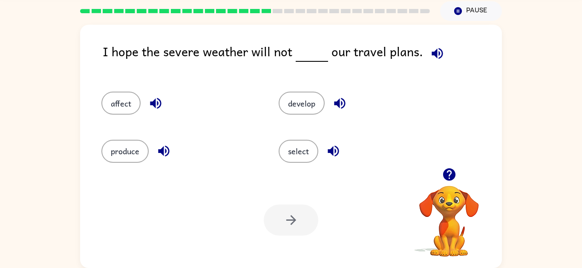
click at [121, 94] on button "affect" at bounding box center [120, 103] width 39 height 23
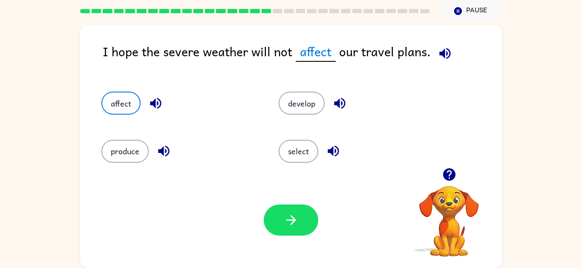
click at [286, 213] on icon "button" at bounding box center [291, 220] width 15 height 15
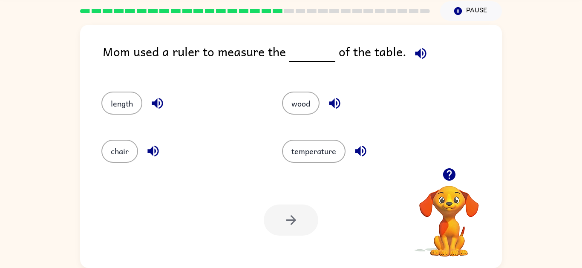
click at [121, 92] on button "length" at bounding box center [121, 103] width 41 height 23
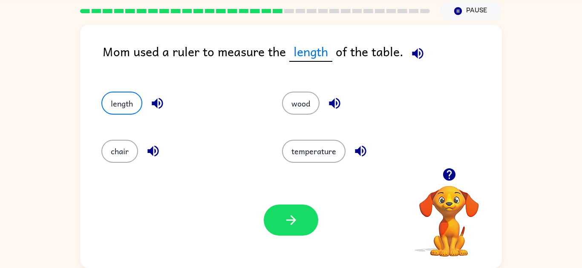
click at [291, 213] on icon "button" at bounding box center [291, 220] width 15 height 15
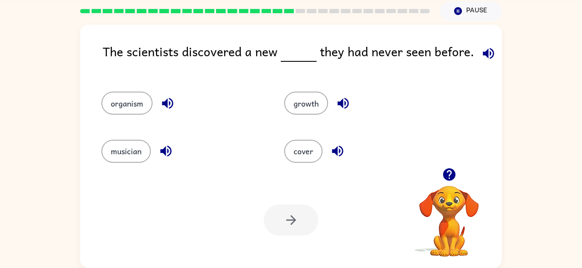
click at [119, 102] on button "organism" at bounding box center [126, 103] width 51 height 23
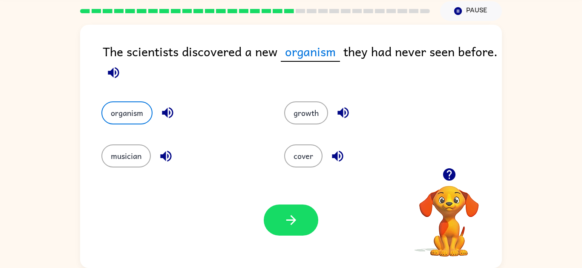
click at [306, 220] on button "button" at bounding box center [291, 220] width 55 height 31
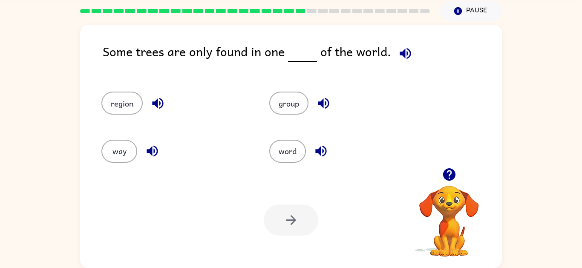
click at [124, 92] on button "region" at bounding box center [121, 103] width 41 height 23
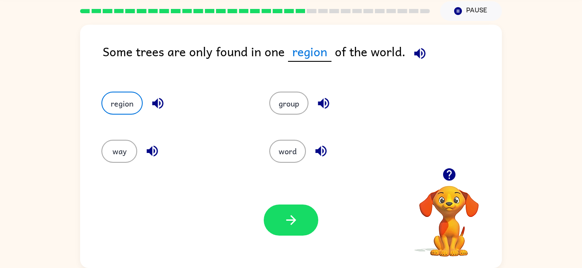
click at [298, 215] on icon "button" at bounding box center [291, 220] width 15 height 15
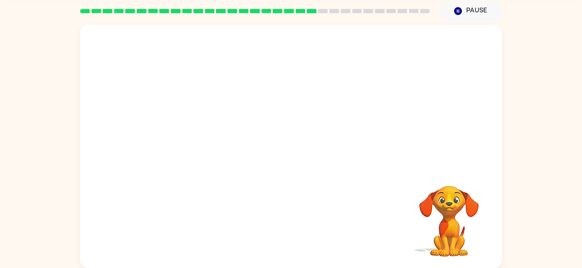
click at [553, 265] on div "[PERSON_NAME] ( Logout ) Pause Pause Your browser must support playing .mp4 fil…" at bounding box center [291, 118] width 582 height 300
click at [304, 154] on div at bounding box center [291, 150] width 55 height 31
click at [301, 154] on div at bounding box center [291, 150] width 55 height 31
click at [296, 156] on div at bounding box center [291, 146] width 422 height 243
click at [296, 150] on button "button" at bounding box center [291, 150] width 55 height 31
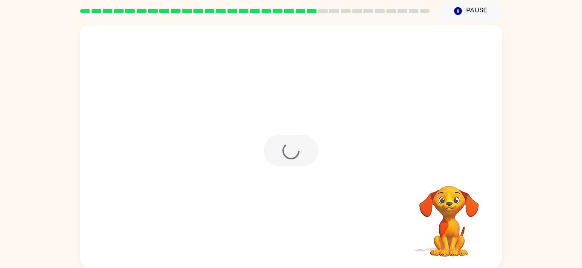
click at [305, 145] on div at bounding box center [291, 150] width 55 height 31
click at [305, 143] on div at bounding box center [291, 150] width 55 height 31
click at [297, 135] on div at bounding box center [291, 150] width 55 height 31
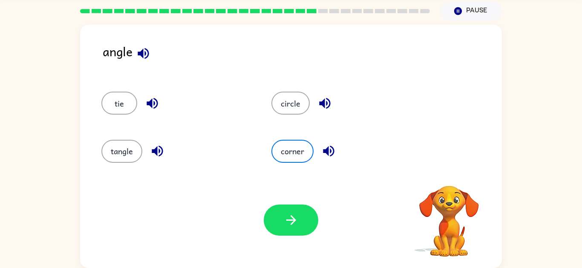
click at [291, 143] on button "corner" at bounding box center [293, 151] width 42 height 23
click at [306, 150] on button "corner" at bounding box center [293, 151] width 42 height 23
click at [292, 215] on icon "button" at bounding box center [291, 220] width 10 height 10
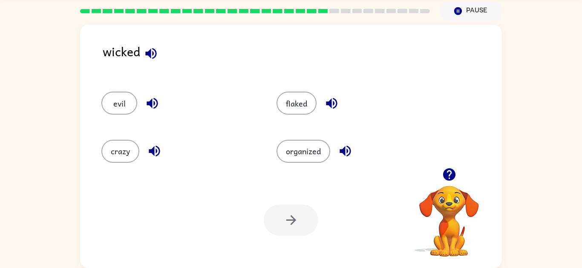
click at [116, 100] on button "evil" at bounding box center [119, 103] width 36 height 23
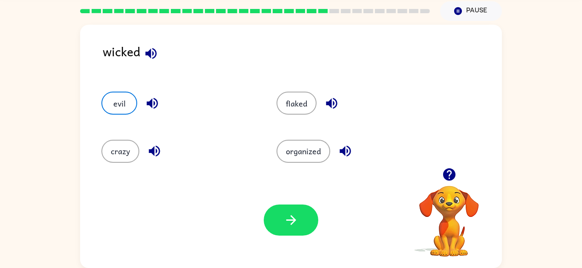
click at [270, 223] on div at bounding box center [291, 220] width 55 height 31
click at [295, 215] on icon "button" at bounding box center [291, 220] width 10 height 10
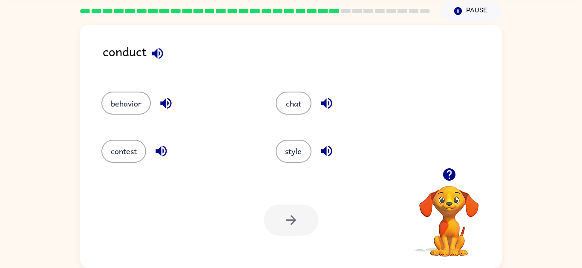
click at [294, 147] on button "style" at bounding box center [294, 151] width 36 height 23
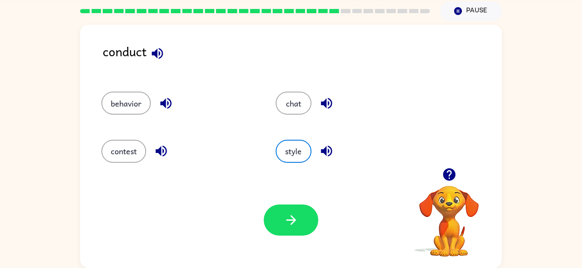
click at [293, 214] on icon "button" at bounding box center [291, 220] width 15 height 15
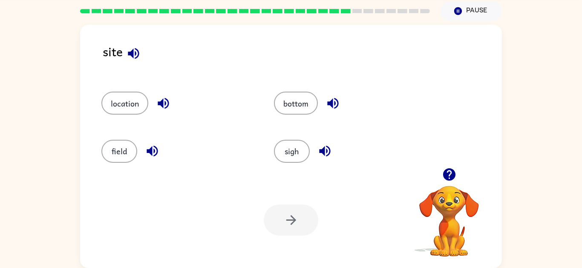
click at [120, 96] on button "location" at bounding box center [124, 103] width 47 height 23
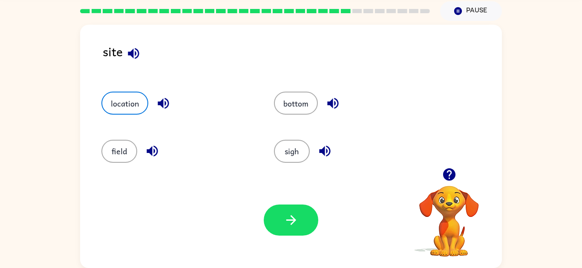
click at [301, 208] on button "button" at bounding box center [291, 220] width 55 height 31
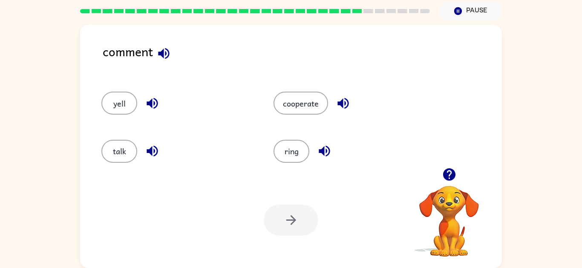
click at [117, 141] on button "talk" at bounding box center [119, 151] width 36 height 23
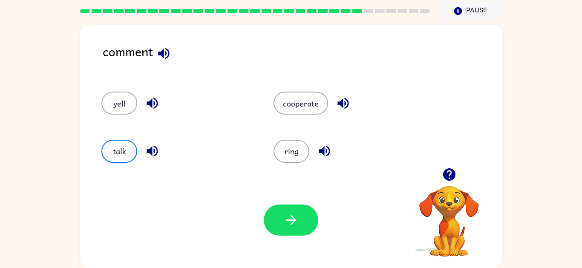
click at [284, 217] on icon "button" at bounding box center [291, 220] width 15 height 15
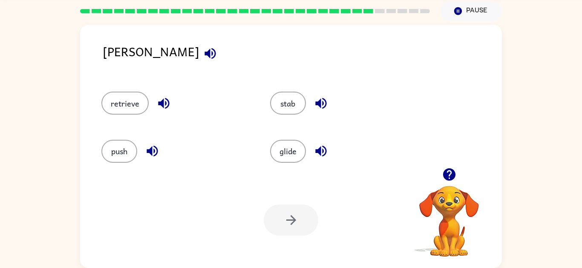
click at [288, 98] on button "stab" at bounding box center [288, 103] width 36 height 23
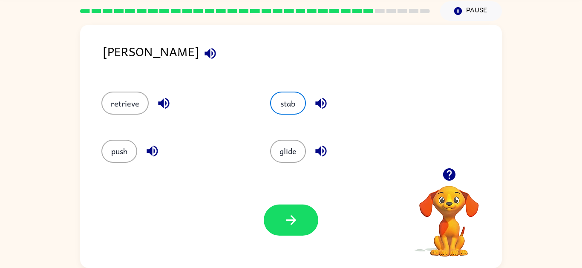
click at [295, 205] on button "button" at bounding box center [291, 220] width 55 height 31
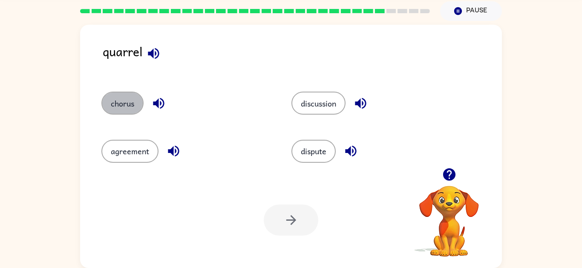
click at [110, 92] on button "chorus" at bounding box center [122, 103] width 42 height 23
click at [296, 218] on button "button" at bounding box center [291, 220] width 55 height 31
click at [111, 96] on button "chorus" at bounding box center [122, 103] width 42 height 23
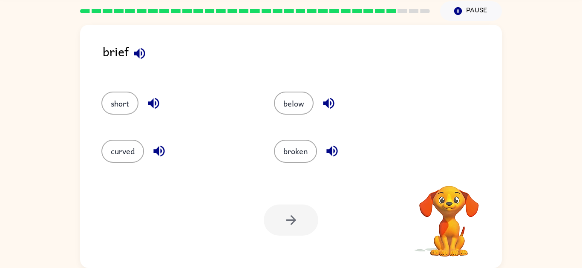
click at [117, 96] on button "short" at bounding box center [119, 103] width 37 height 23
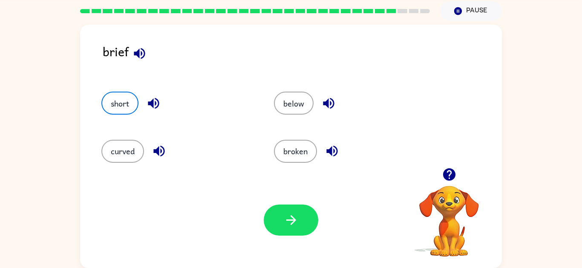
click at [292, 215] on icon "button" at bounding box center [291, 220] width 10 height 10
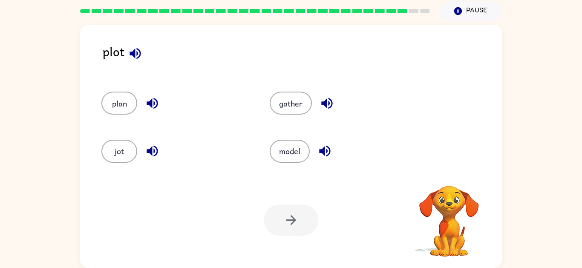
click at [114, 93] on button "plan" at bounding box center [119, 103] width 36 height 23
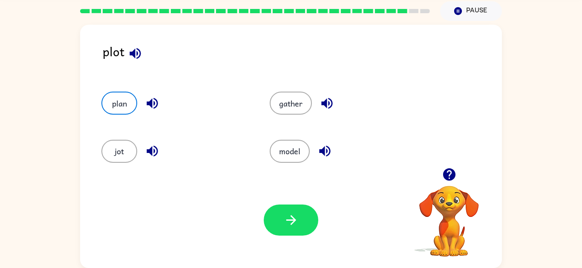
click at [296, 213] on icon "button" at bounding box center [291, 220] width 15 height 15
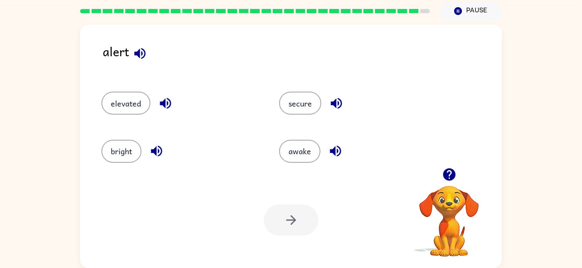
click at [292, 208] on div at bounding box center [291, 220] width 55 height 31
click at [294, 145] on button "awake" at bounding box center [299, 151] width 41 height 23
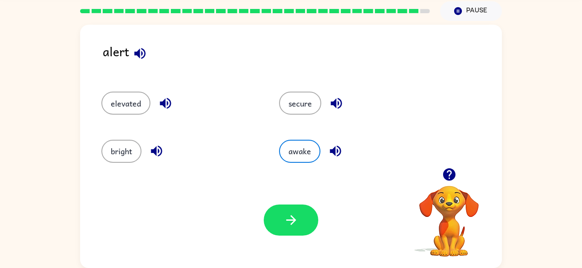
click at [295, 214] on icon "button" at bounding box center [291, 220] width 15 height 15
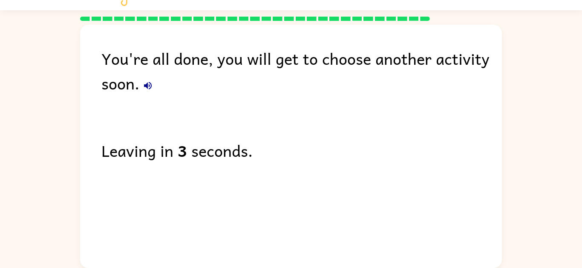
click at [151, 77] on button "button" at bounding box center [147, 85] width 17 height 17
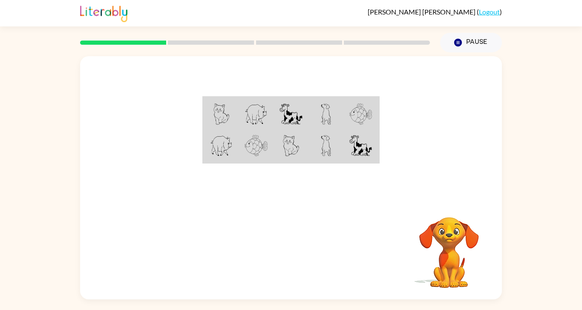
scroll to position [42, 0]
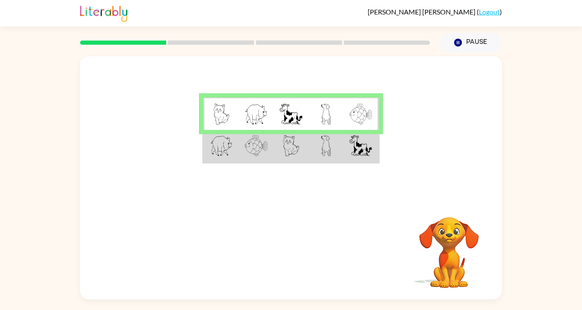
click at [290, 268] on div "Your browser must support playing .mp4 files to use Literably. Please try using…" at bounding box center [291, 252] width 422 height 96
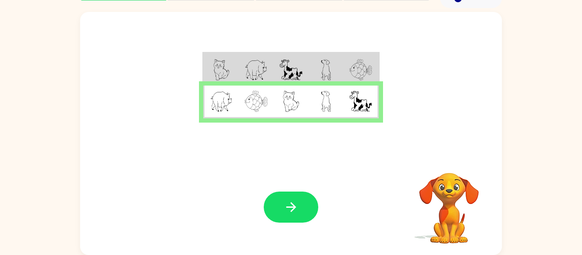
scroll to position [44, 0]
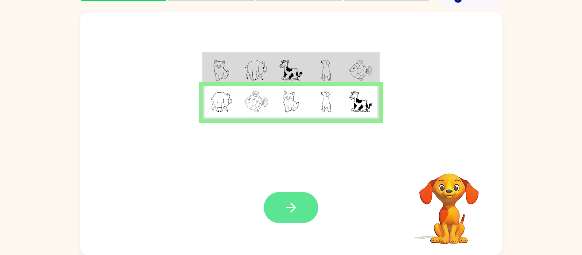
click at [291, 201] on icon "button" at bounding box center [291, 207] width 15 height 15
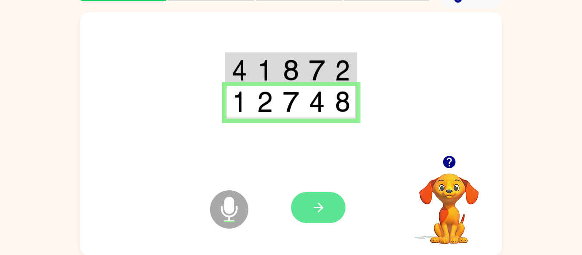
click at [309, 205] on button "button" at bounding box center [318, 207] width 55 height 31
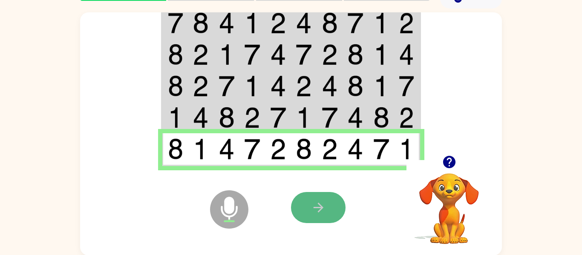
click at [323, 207] on icon "button" at bounding box center [318, 207] width 15 height 15
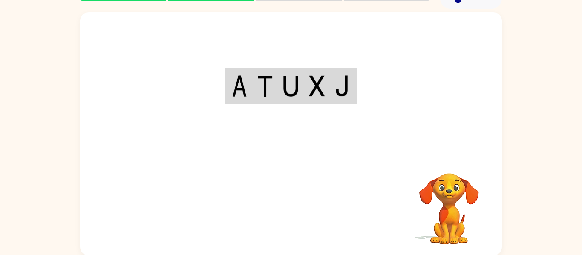
click at [317, 136] on div at bounding box center [291, 83] width 422 height 143
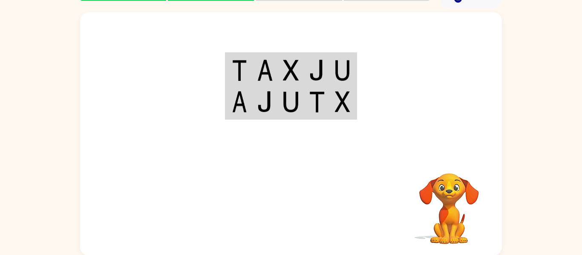
click at [332, 74] on td at bounding box center [343, 70] width 26 height 33
click at [282, 79] on td at bounding box center [291, 70] width 26 height 33
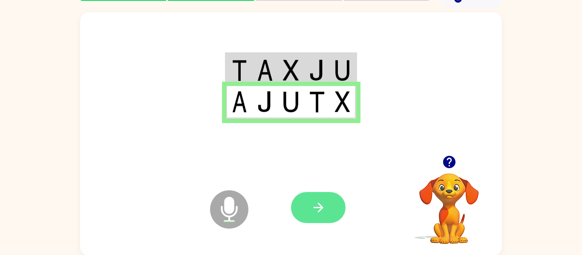
click at [332, 212] on button "button" at bounding box center [318, 207] width 55 height 31
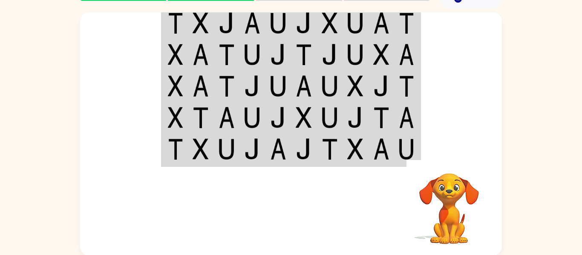
click at [290, 201] on div "Your browser must support playing .mp4 files to use Literably. Please try using…" at bounding box center [291, 208] width 422 height 96
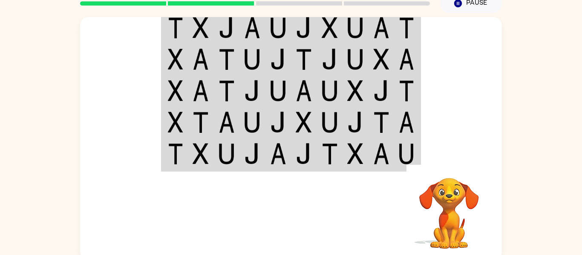
scroll to position [44, 0]
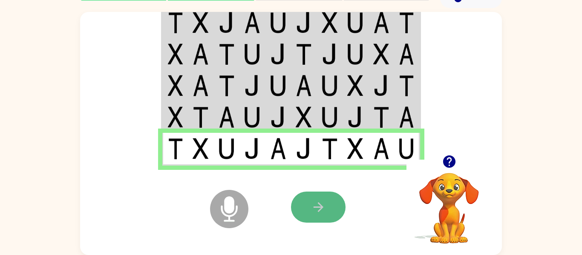
click at [327, 220] on button "button" at bounding box center [318, 207] width 55 height 31
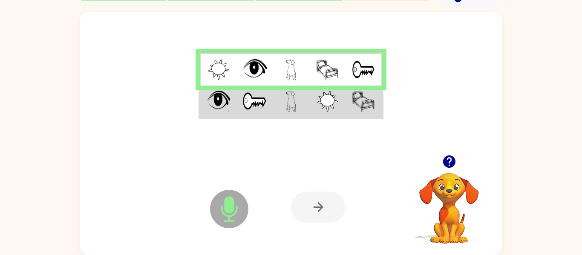
click at [327, 220] on div at bounding box center [318, 207] width 55 height 31
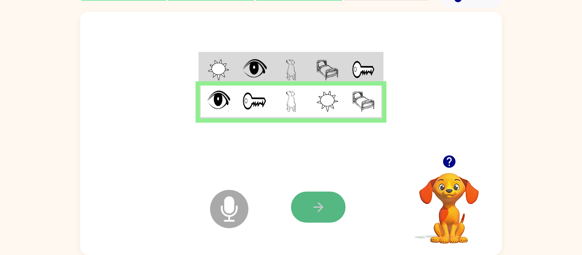
click at [323, 217] on button "button" at bounding box center [318, 207] width 55 height 31
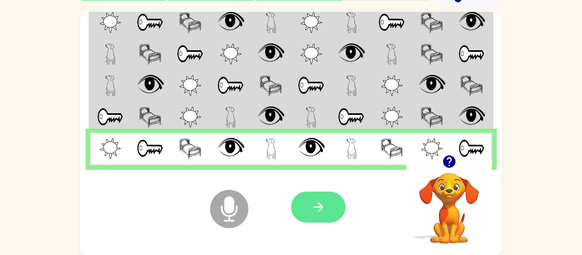
click at [331, 214] on button "button" at bounding box center [318, 207] width 55 height 31
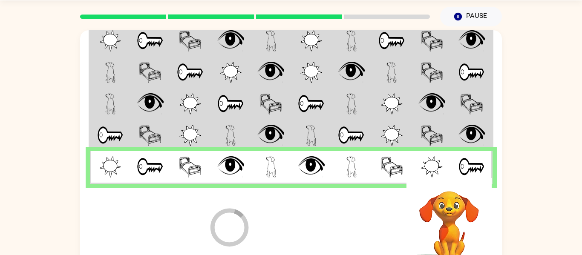
scroll to position [22, 0]
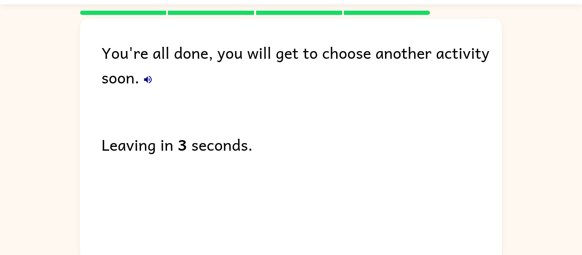
click at [338, 173] on div "You're all done, you will get to choose another activity soon. Leaving in 3 sec…" at bounding box center [291, 138] width 422 height 239
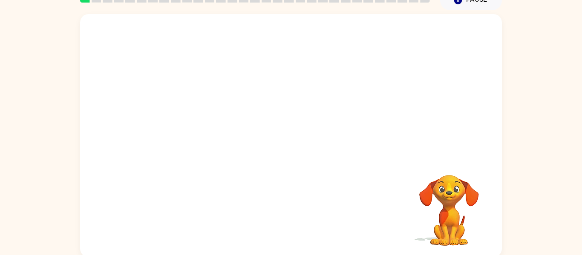
scroll to position [44, 0]
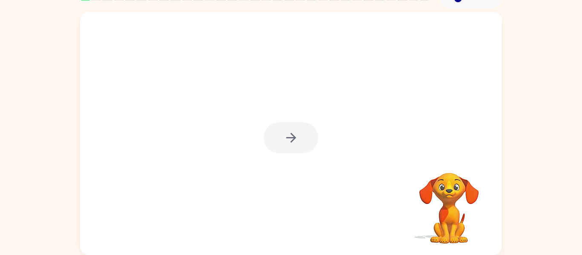
click at [296, 145] on div at bounding box center [291, 137] width 55 height 31
click at [294, 146] on button "button" at bounding box center [291, 137] width 55 height 31
click at [282, 222] on div at bounding box center [291, 212] width 405 height 70
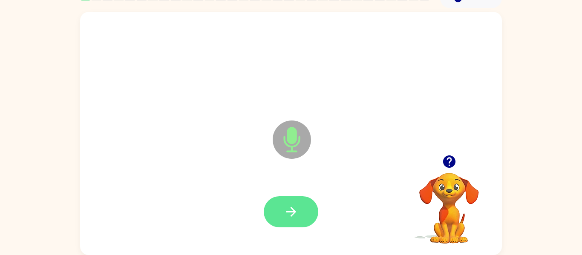
click at [282, 220] on button "button" at bounding box center [291, 212] width 55 height 31
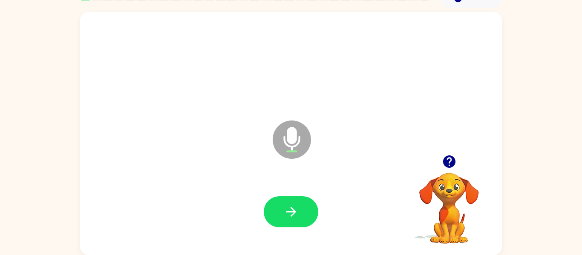
click at [285, 223] on button "button" at bounding box center [291, 212] width 55 height 31
click at [285, 225] on button "button" at bounding box center [291, 212] width 55 height 31
click at [285, 220] on button "button" at bounding box center [291, 212] width 55 height 31
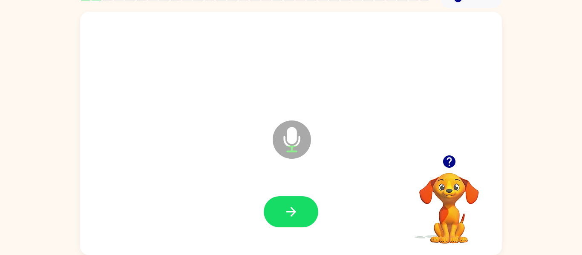
click at [285, 220] on button "button" at bounding box center [291, 212] width 55 height 31
click at [298, 201] on button "button" at bounding box center [291, 212] width 55 height 31
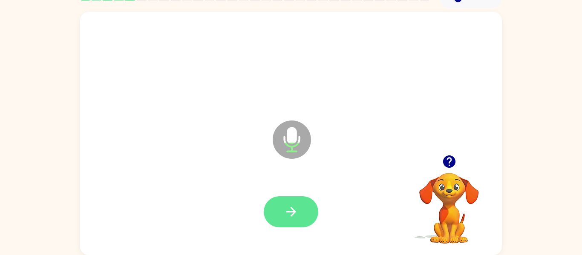
click at [289, 220] on button "button" at bounding box center [291, 212] width 55 height 31
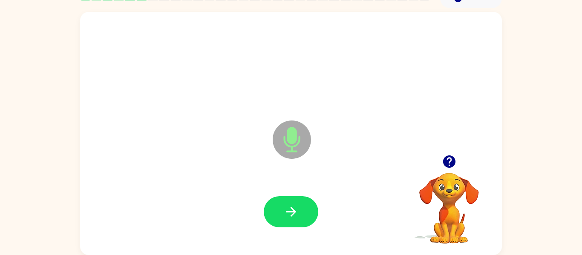
click at [289, 220] on button "button" at bounding box center [291, 212] width 55 height 31
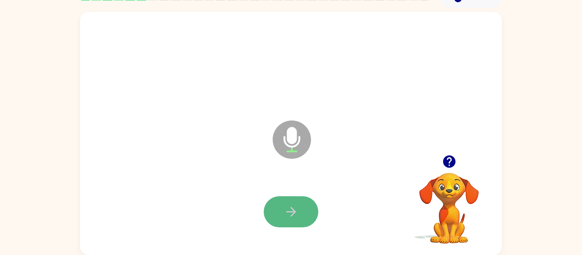
click at [289, 220] on button "button" at bounding box center [291, 212] width 55 height 31
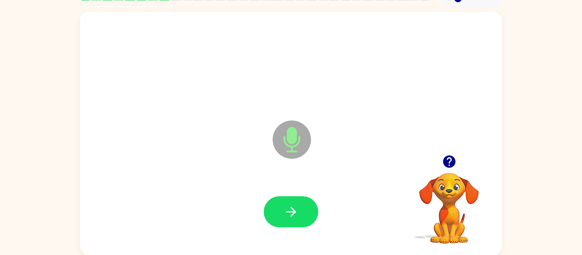
click at [289, 220] on button "button" at bounding box center [291, 212] width 55 height 31
click at [289, 212] on icon "button" at bounding box center [291, 212] width 10 height 10
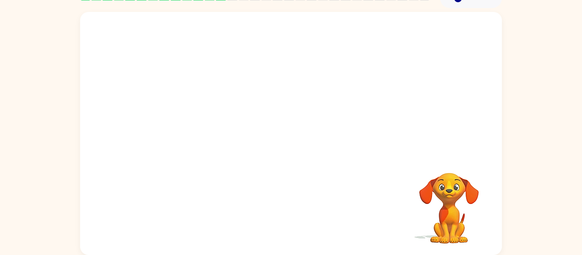
click at [289, 212] on div at bounding box center [291, 212] width 405 height 70
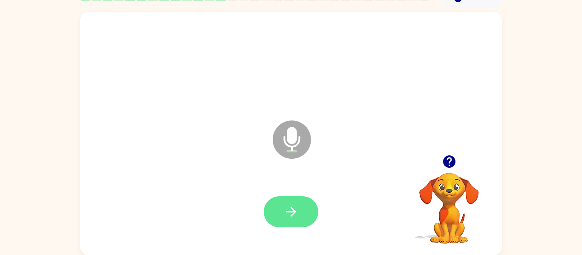
click at [291, 211] on icon "button" at bounding box center [291, 212] width 15 height 15
click at [287, 210] on icon "button" at bounding box center [291, 212] width 15 height 15
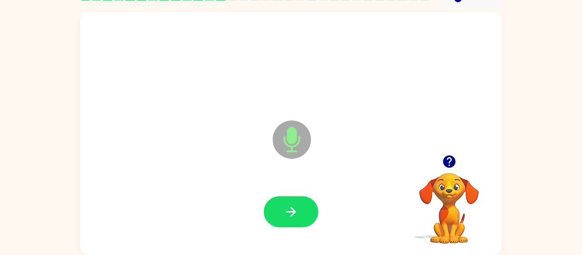
click at [287, 210] on icon "button" at bounding box center [291, 212] width 15 height 15
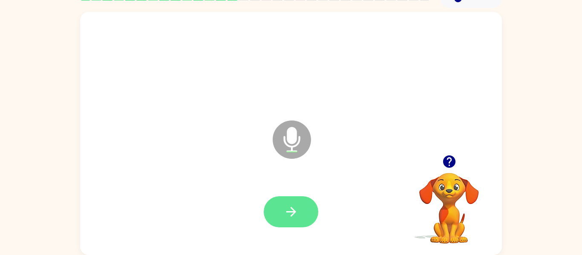
click at [288, 209] on icon "button" at bounding box center [291, 212] width 15 height 15
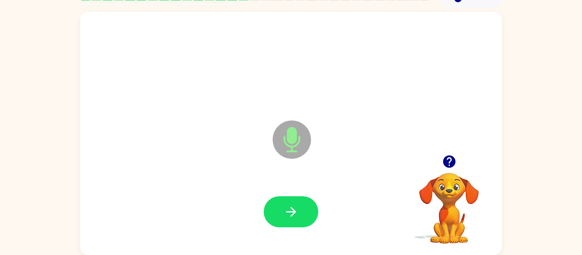
click at [288, 209] on icon "button" at bounding box center [291, 212] width 15 height 15
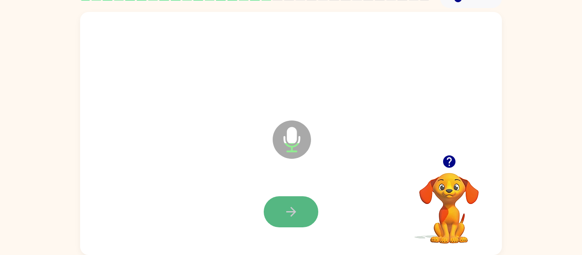
click at [289, 212] on icon "button" at bounding box center [291, 212] width 10 height 10
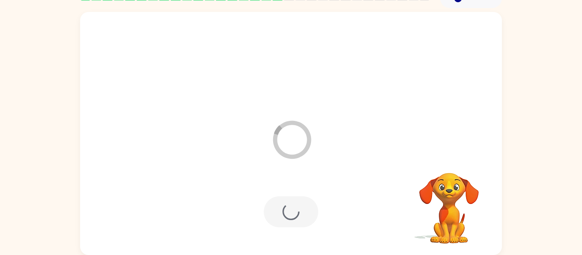
click at [289, 212] on div at bounding box center [291, 212] width 55 height 31
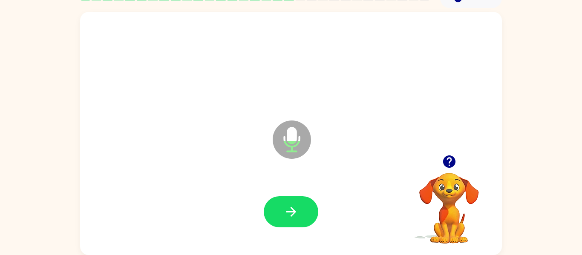
click at [315, 202] on button "button" at bounding box center [291, 212] width 55 height 31
click at [288, 217] on icon "button" at bounding box center [291, 212] width 15 height 15
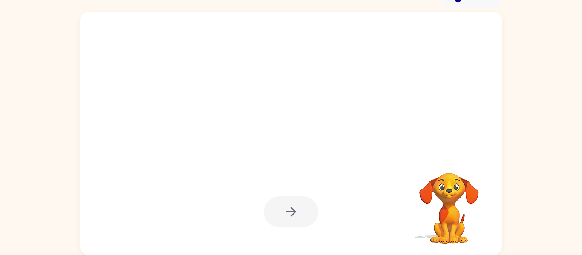
scroll to position [0, 0]
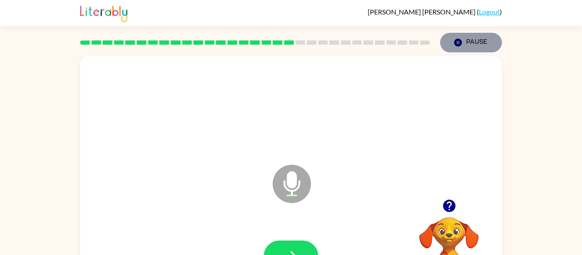
click at [467, 40] on button "Pause Pause" at bounding box center [471, 43] width 62 height 20
